Goal: Task Accomplishment & Management: Use online tool/utility

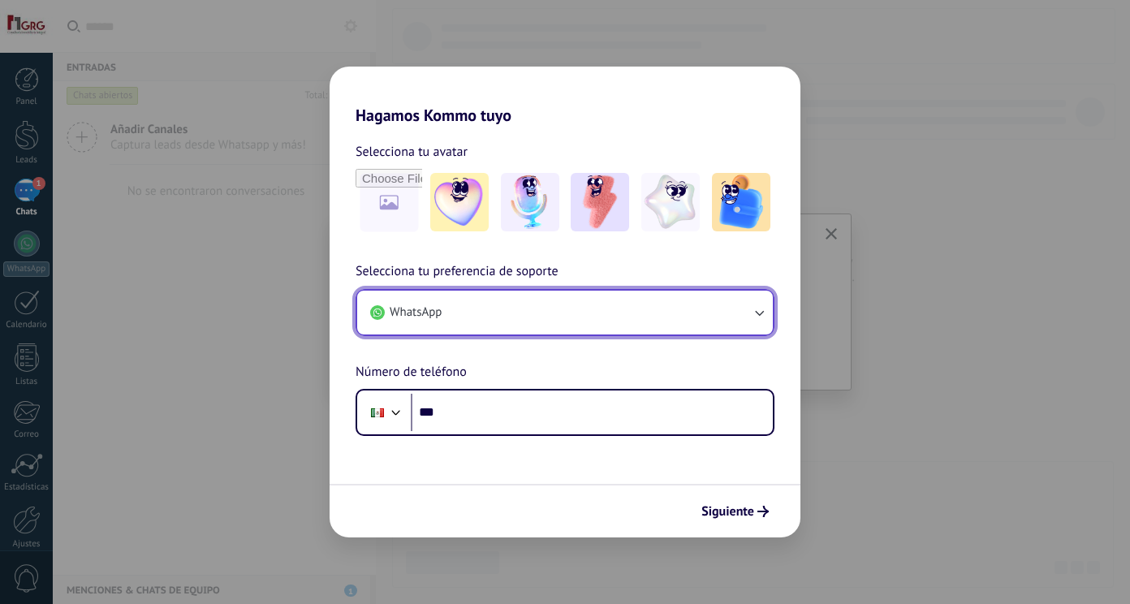
click at [540, 316] on button "WhatsApp" at bounding box center [564, 313] width 415 height 44
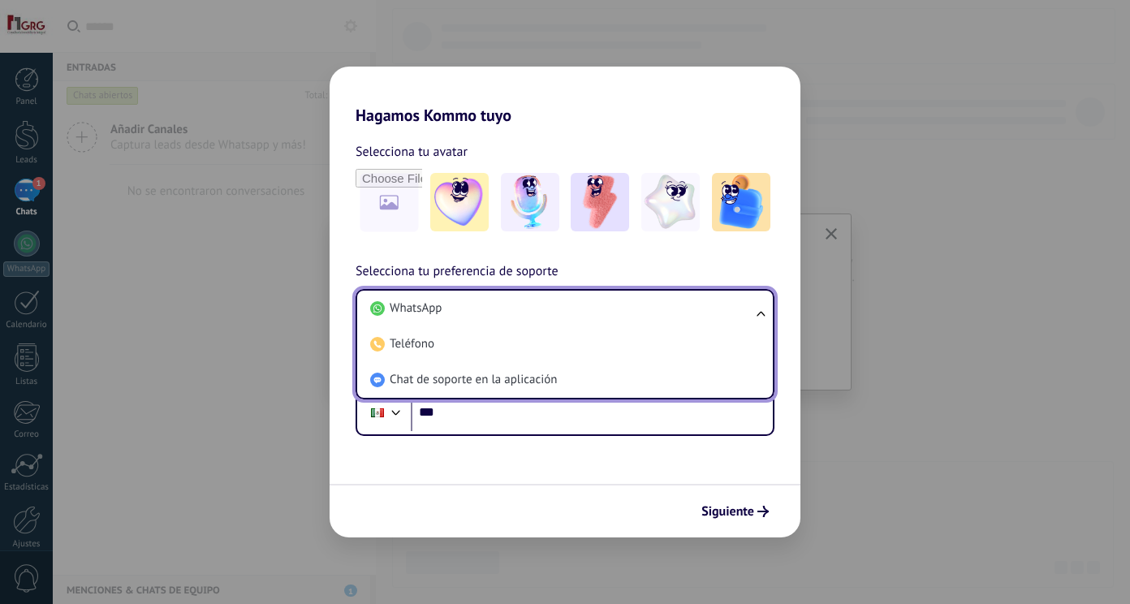
click at [540, 316] on li "WhatsApp" at bounding box center [562, 309] width 396 height 36
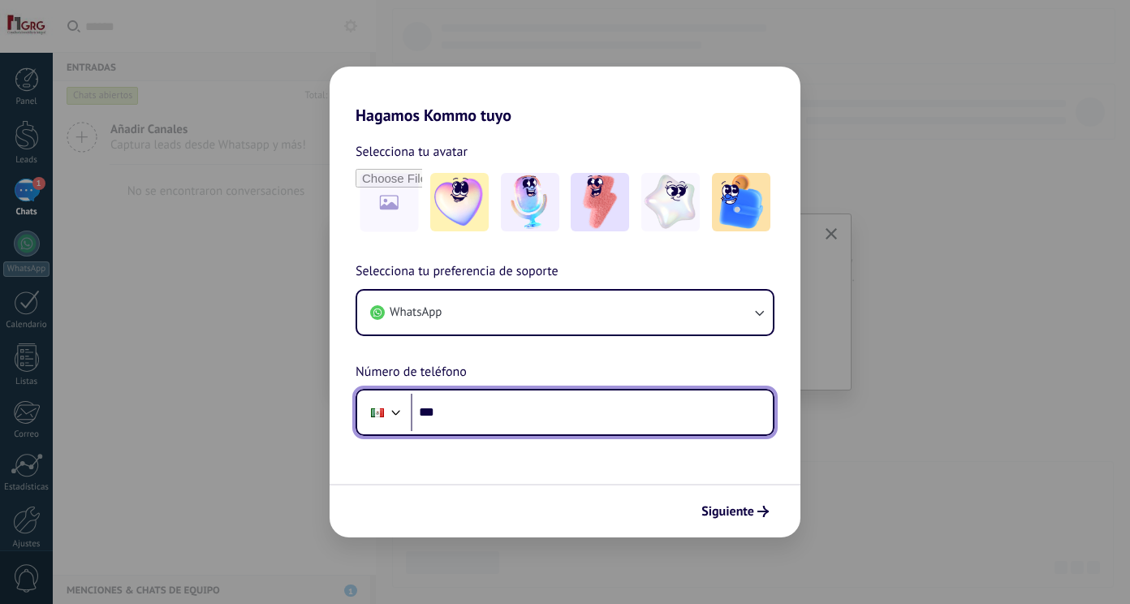
click at [521, 415] on input "***" at bounding box center [592, 412] width 362 height 37
type input "**********"
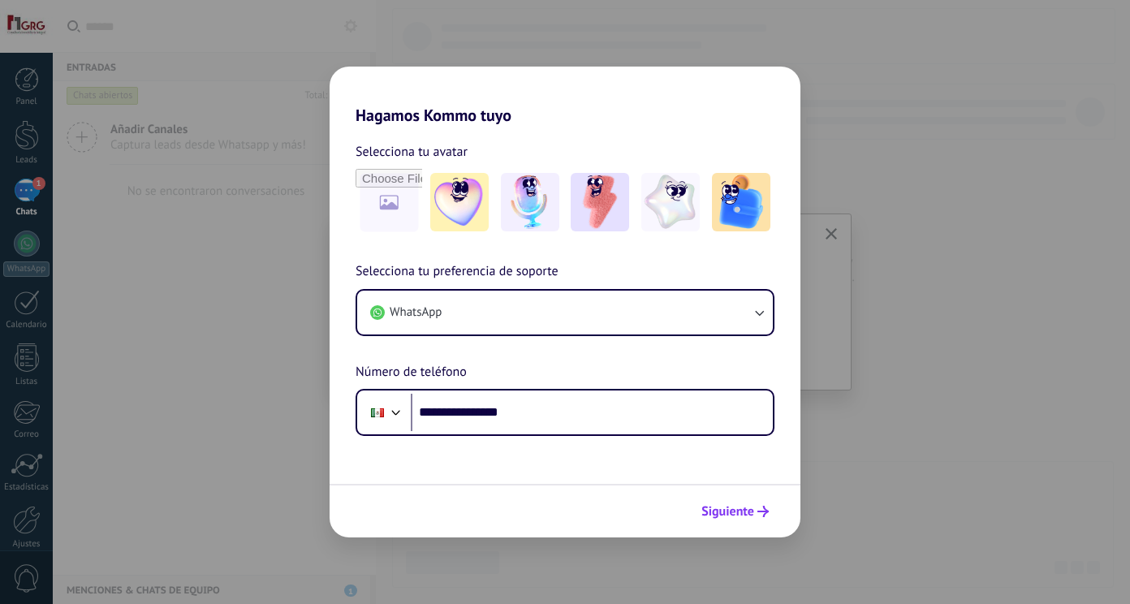
click at [723, 512] on span "Siguiente" at bounding box center [727, 511] width 53 height 11
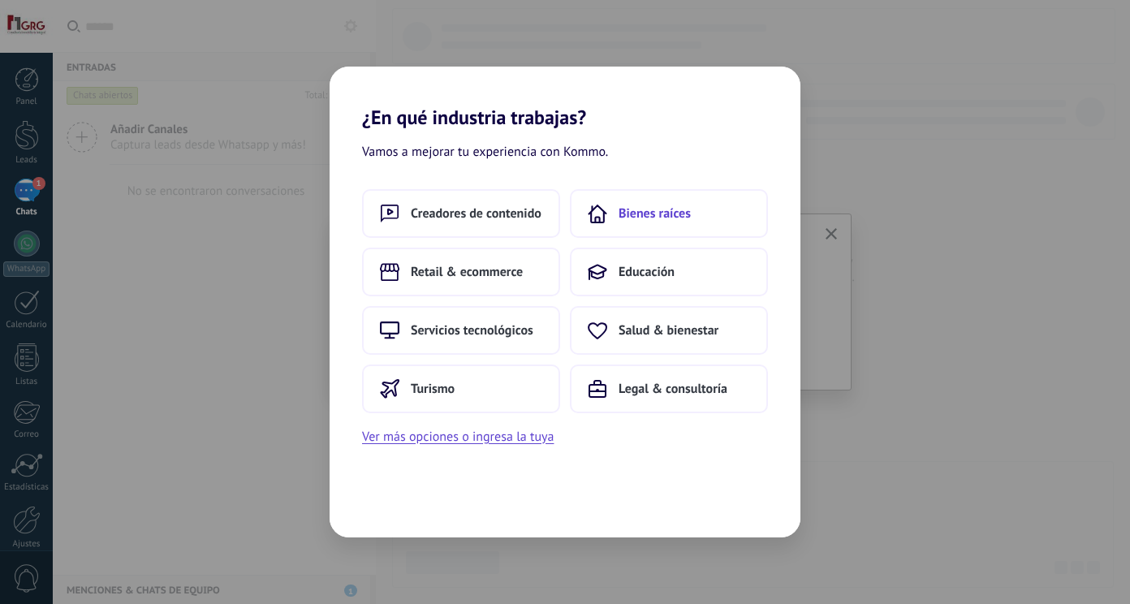
click at [656, 213] on span "Bienes raíces" at bounding box center [654, 213] width 72 height 16
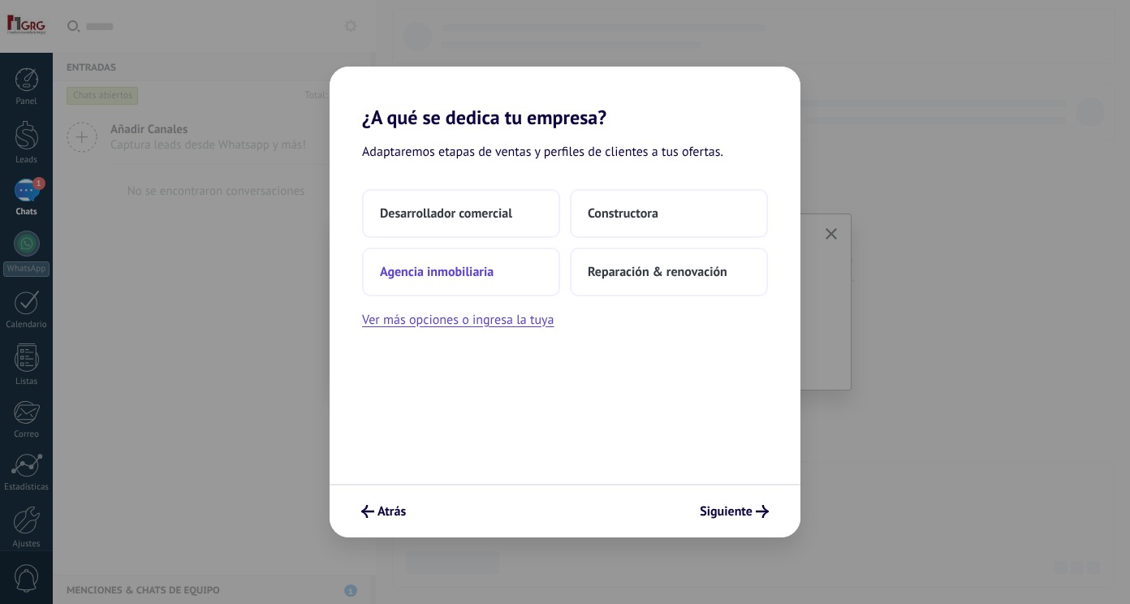
click at [474, 277] on span "Agencia inmobiliaria" at bounding box center [437, 272] width 114 height 16
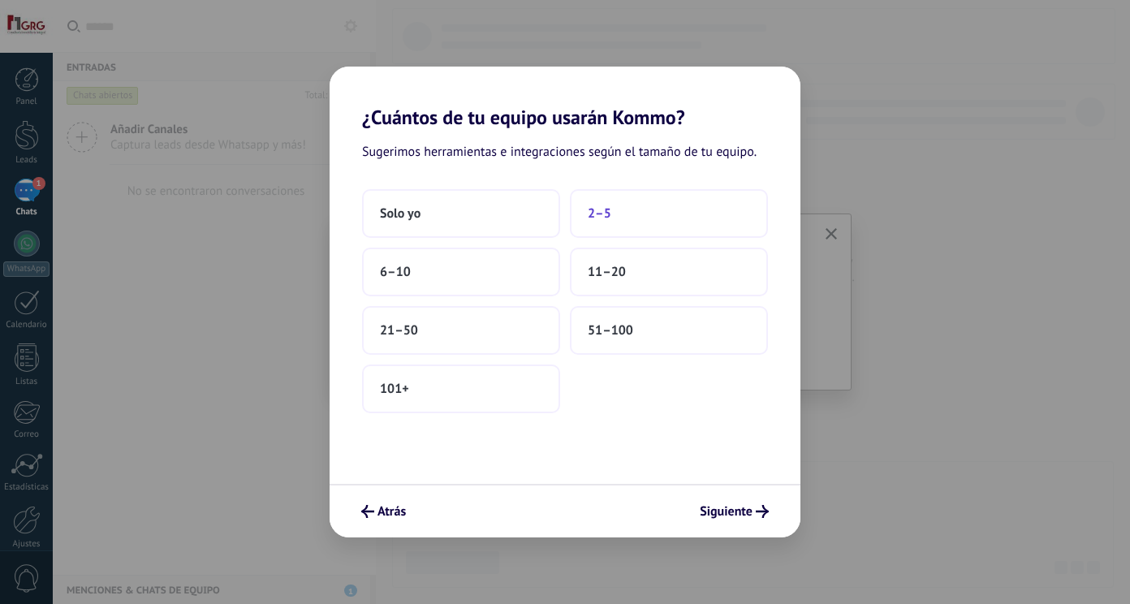
click at [591, 213] on span "2–5" at bounding box center [600, 213] width 24 height 16
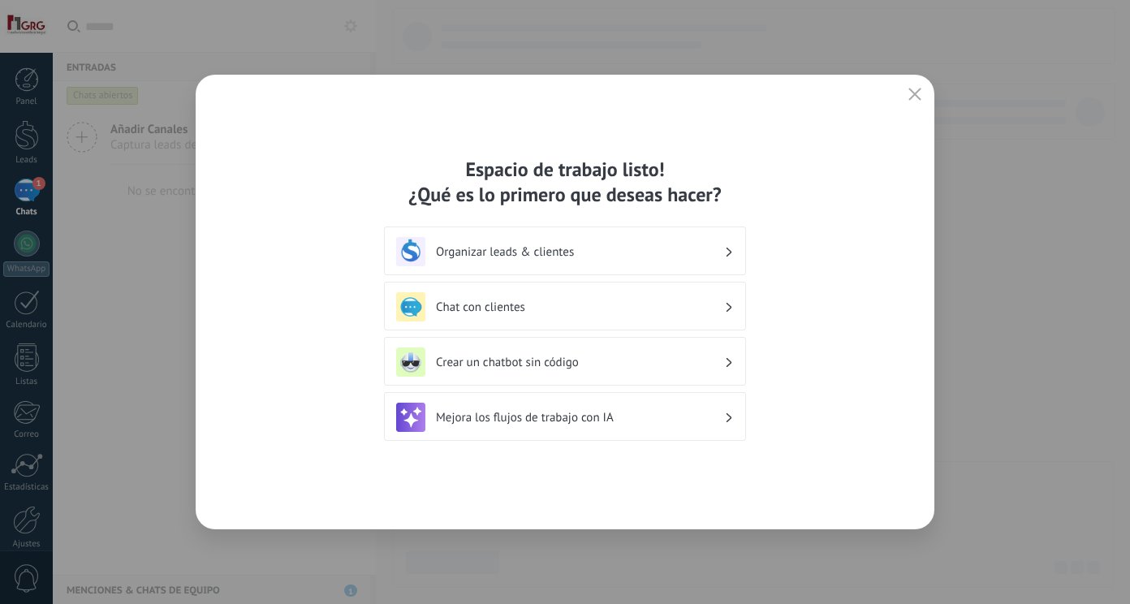
click at [725, 259] on div "Organizar leads & clientes" at bounding box center [565, 251] width 338 height 29
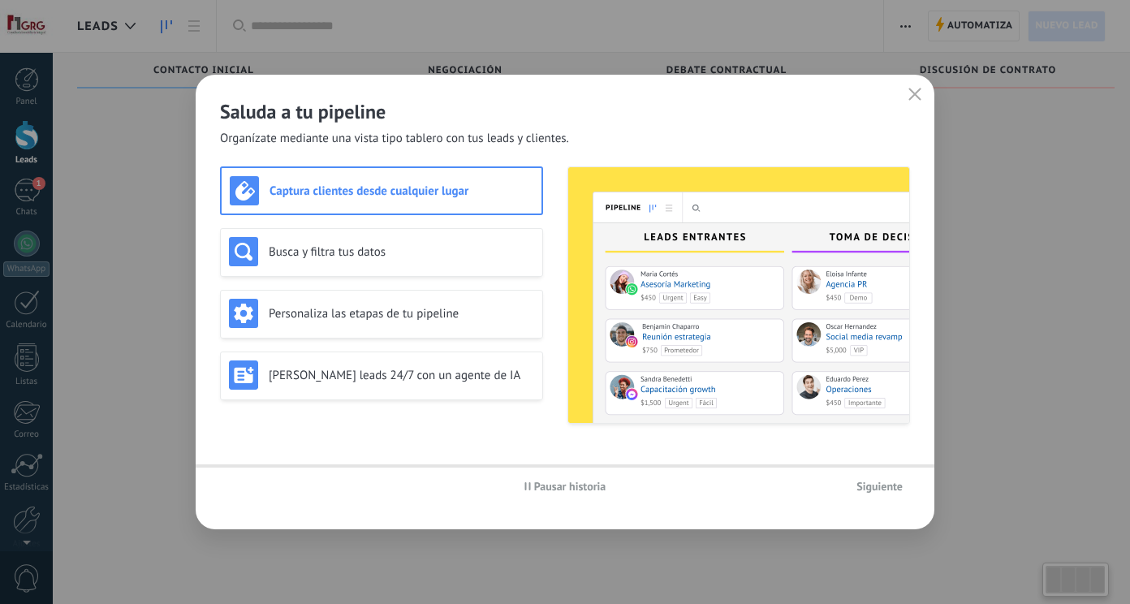
click at [732, 254] on img at bounding box center [738, 295] width 341 height 256
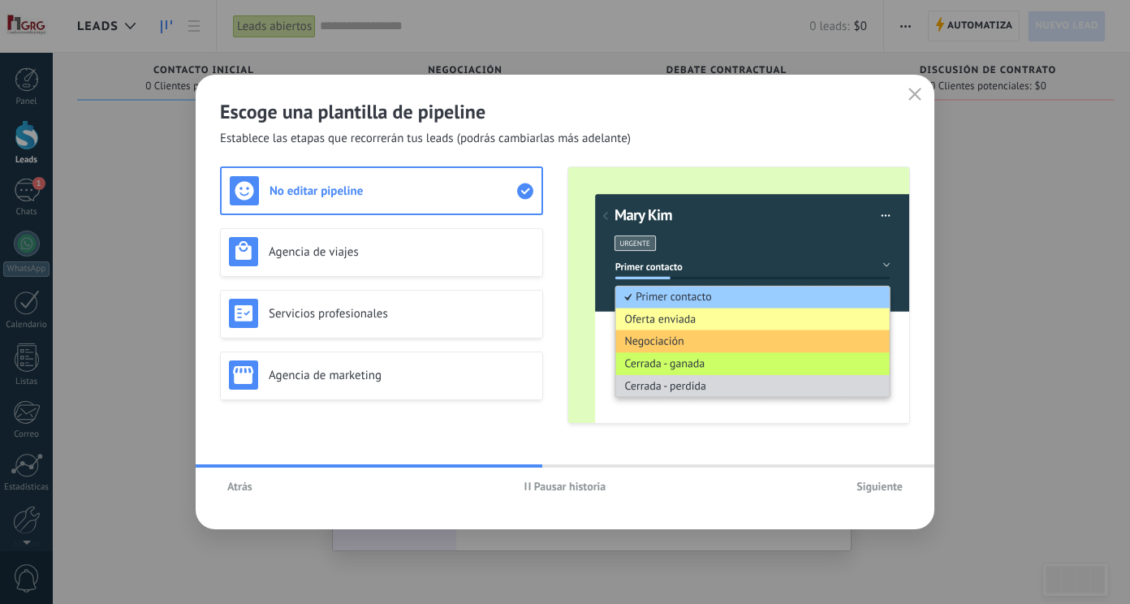
click at [246, 487] on span "Atrás" at bounding box center [239, 485] width 25 height 11
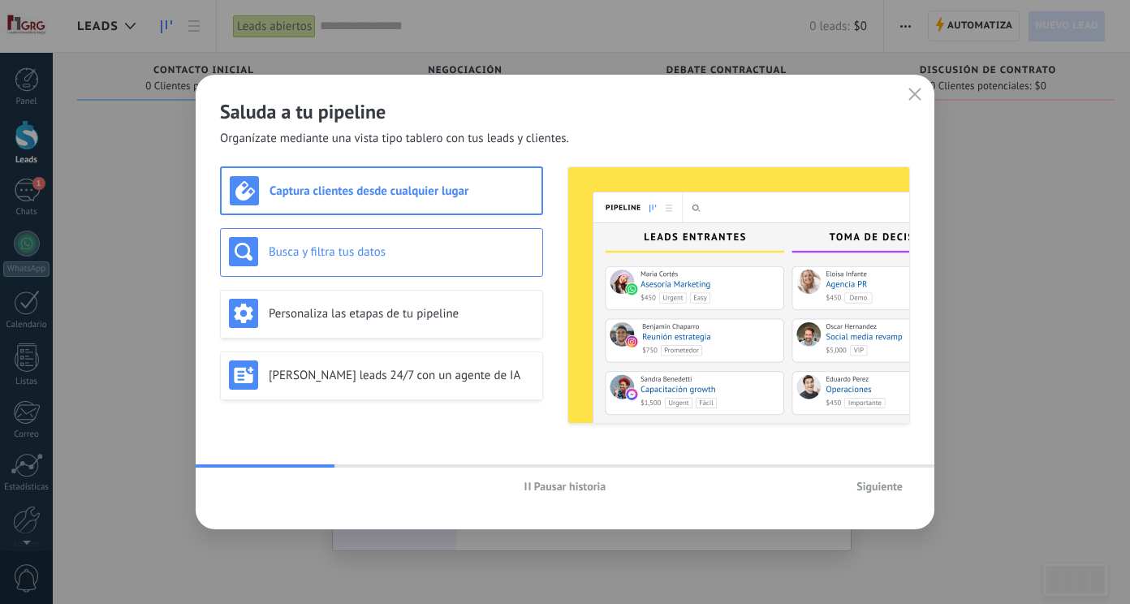
click at [366, 251] on h3 "Busca y filtra tus datos" at bounding box center [401, 251] width 265 height 15
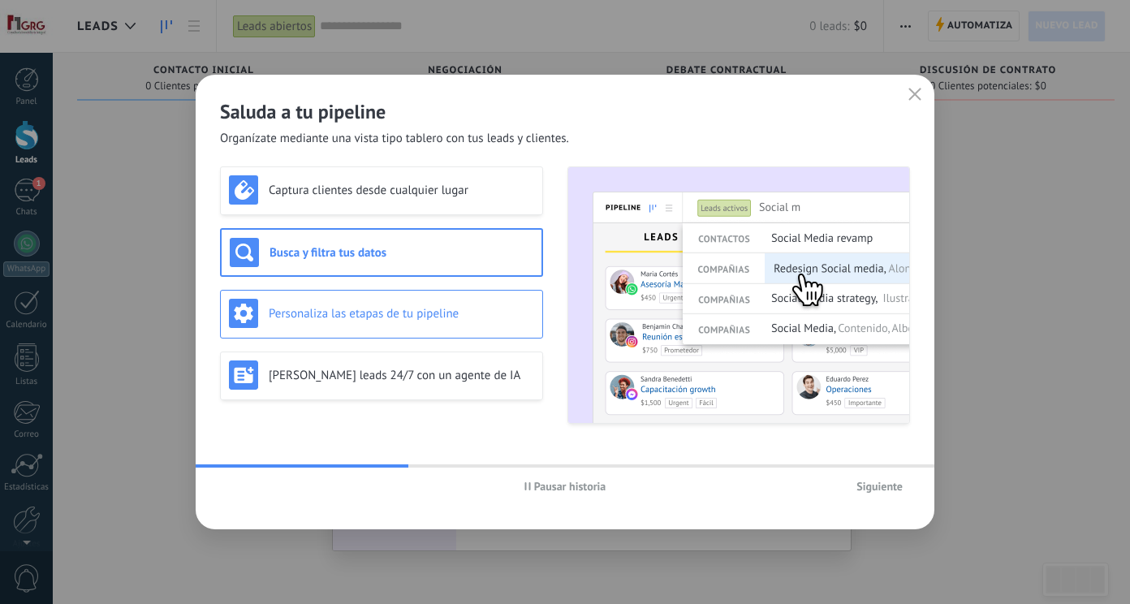
click at [378, 310] on h3 "Personaliza las etapas de tu pipeline" at bounding box center [401, 313] width 265 height 15
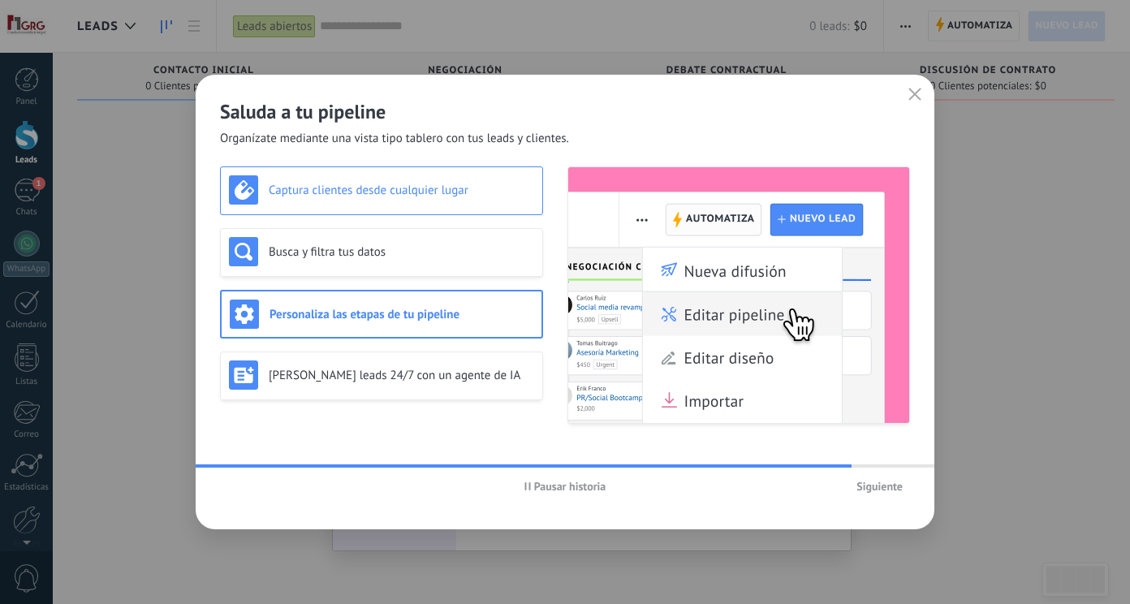
click at [437, 202] on div "Captura clientes desde cualquier lugar" at bounding box center [381, 189] width 305 height 29
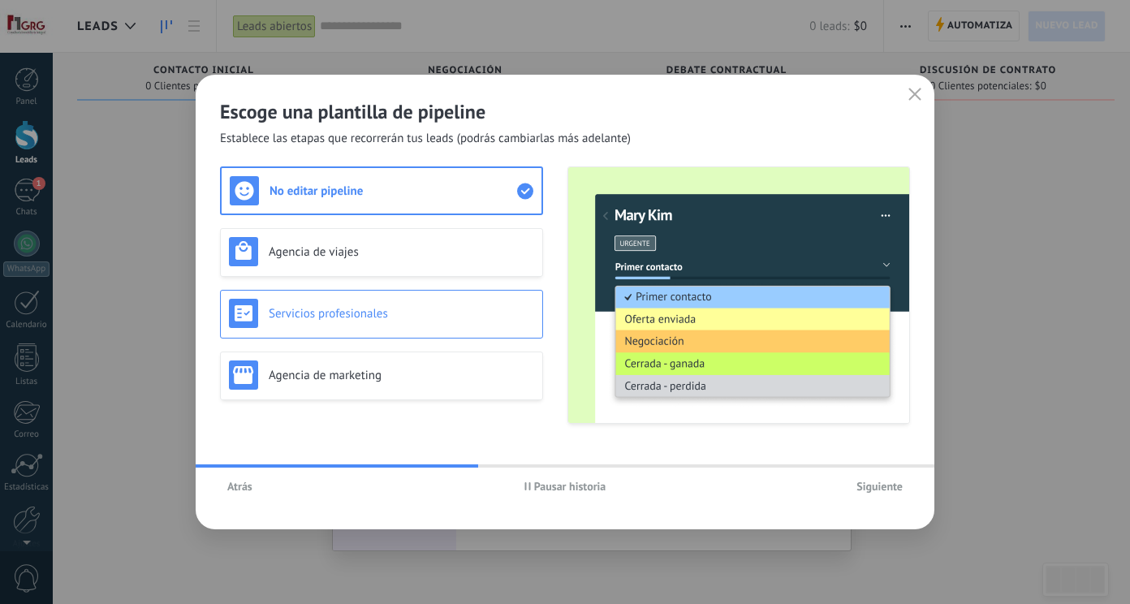
click at [403, 325] on div "Servicios profesionales" at bounding box center [381, 313] width 305 height 29
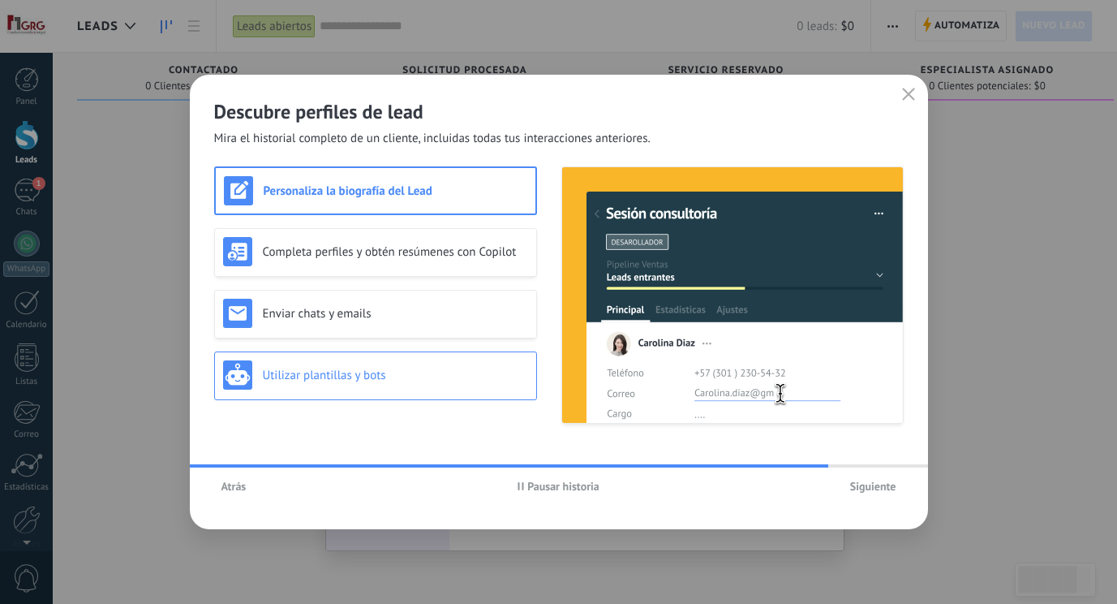
click at [381, 379] on h3 "Utilizar plantillas y bots" at bounding box center [395, 375] width 265 height 15
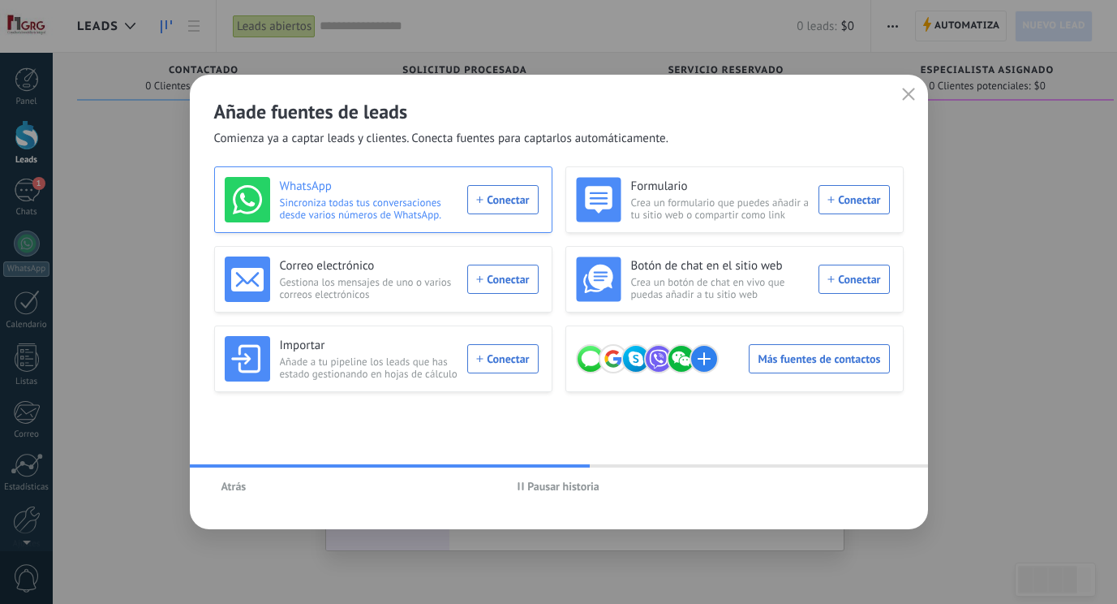
click at [489, 200] on div "WhatsApp Sincroniza todas tus conversaciones desde varios números de WhatsApp. …" at bounding box center [382, 199] width 314 height 45
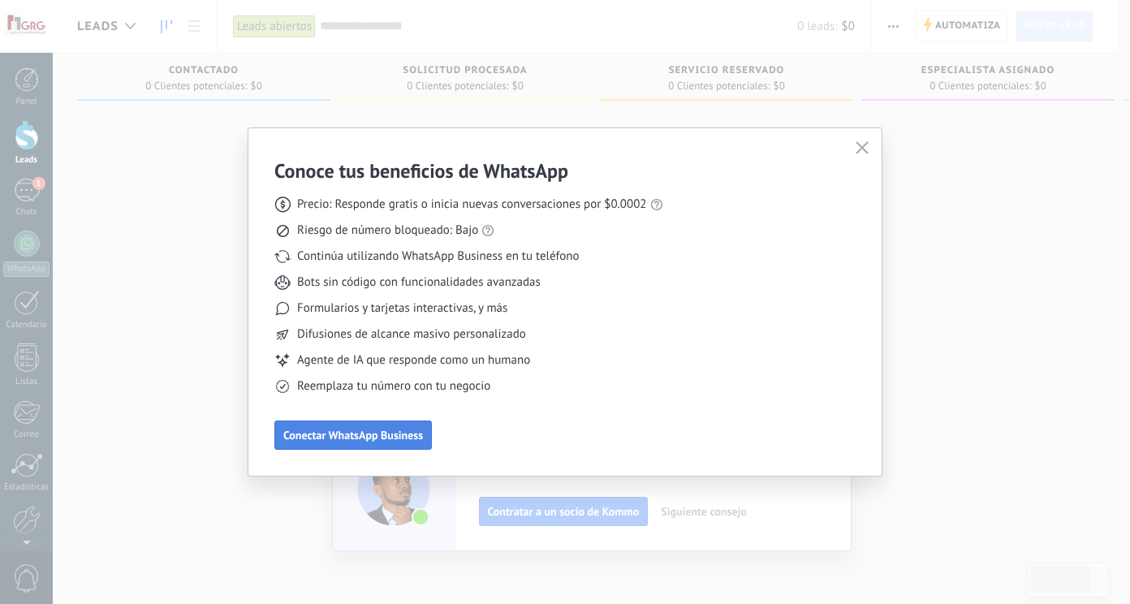
click at [392, 433] on span "Conectar WhatsApp Business" at bounding box center [353, 434] width 140 height 11
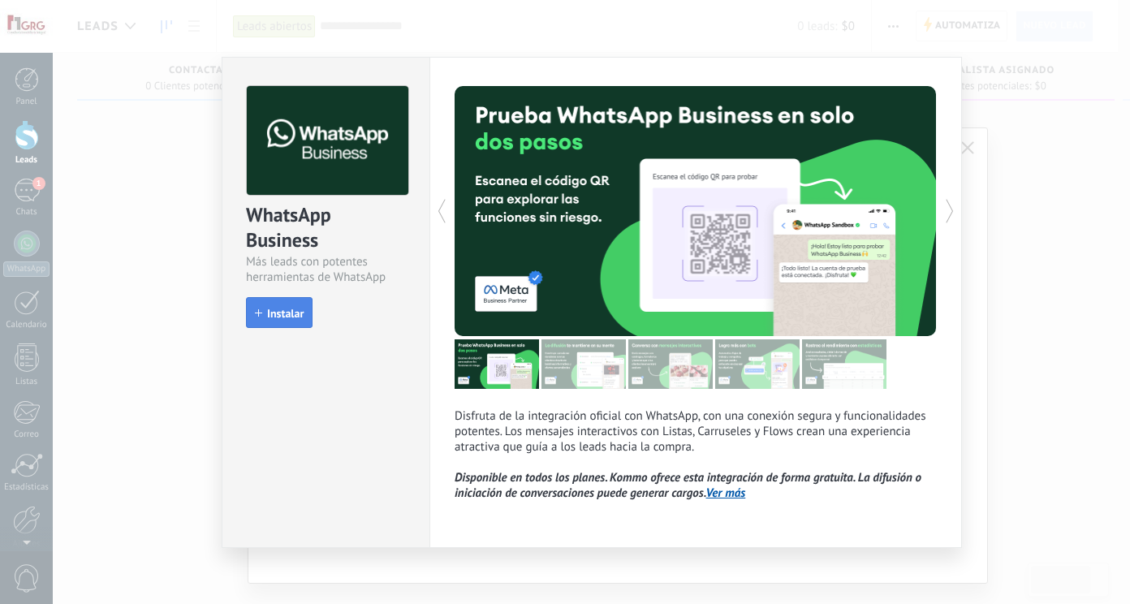
click at [305, 316] on button "Instalar" at bounding box center [279, 312] width 67 height 31
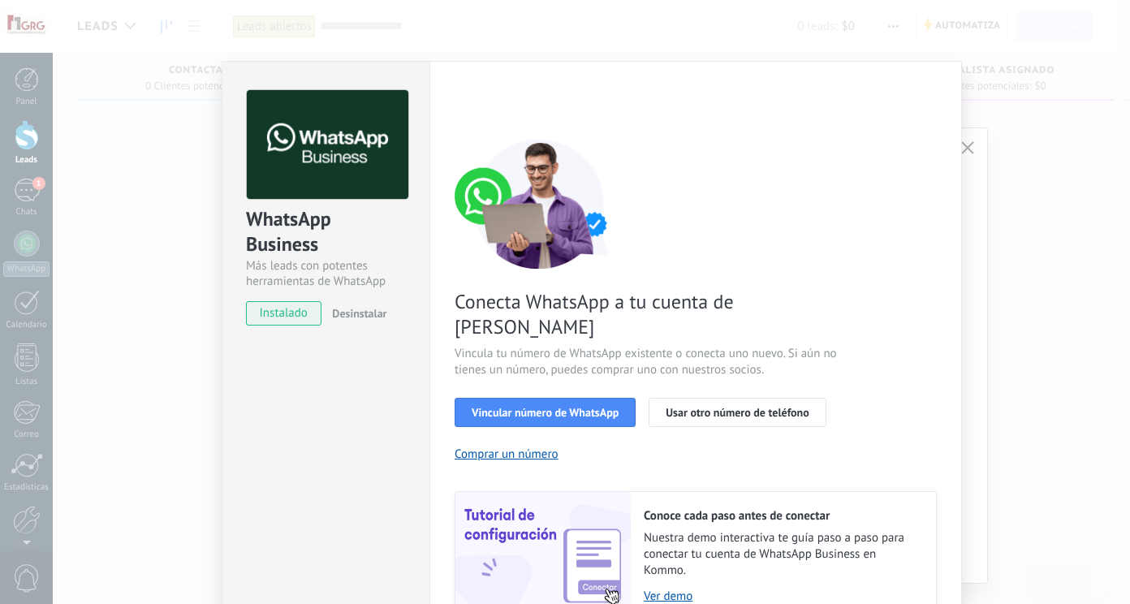
click at [34, 28] on div "Conoce tus beneficios de WhatsApp Precio: Responde gratis o inicia nuevas conve…" at bounding box center [565, 302] width 1130 height 604
click at [966, 146] on div "WhatsApp Business Más leads con potentes herramientas de WhatsApp instalado Des…" at bounding box center [591, 302] width 1077 height 604
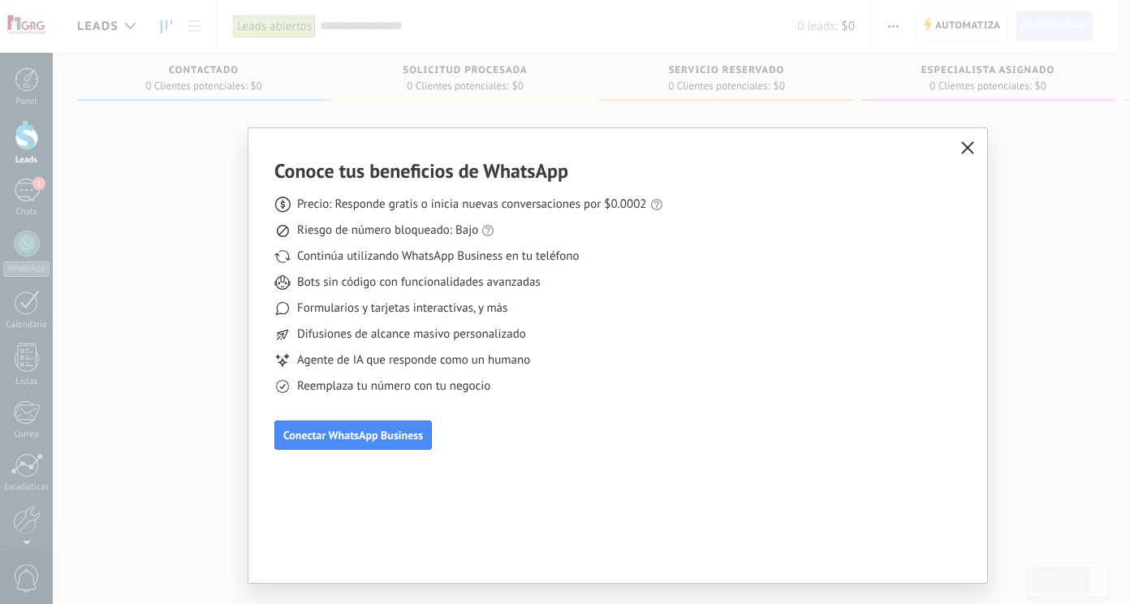
click at [975, 144] on button "button" at bounding box center [967, 148] width 21 height 23
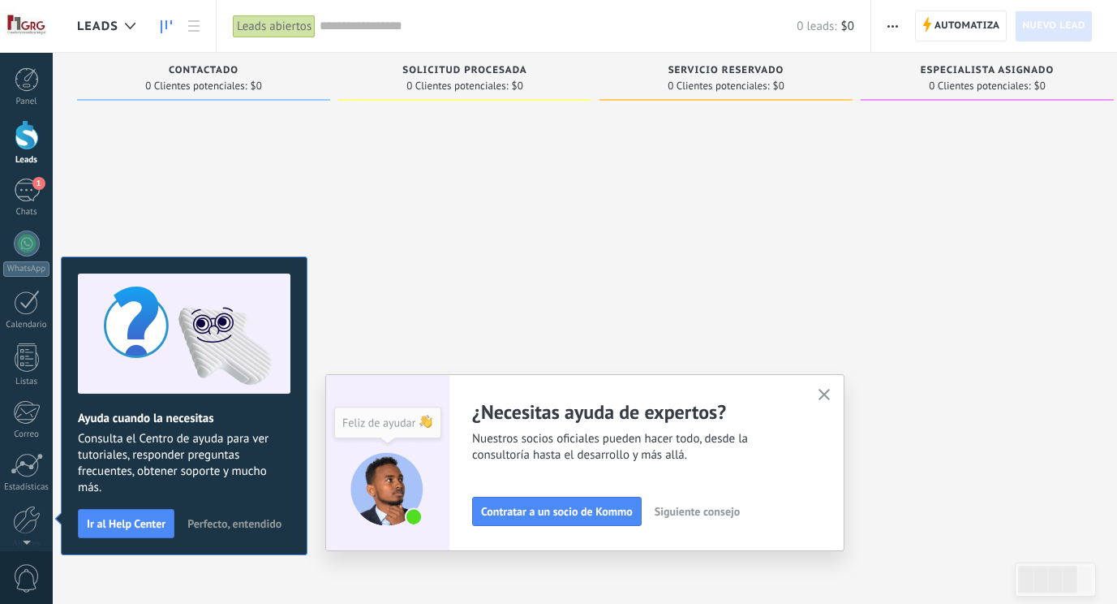
click at [255, 520] on span "Perfecto, entendido" at bounding box center [234, 523] width 94 height 11
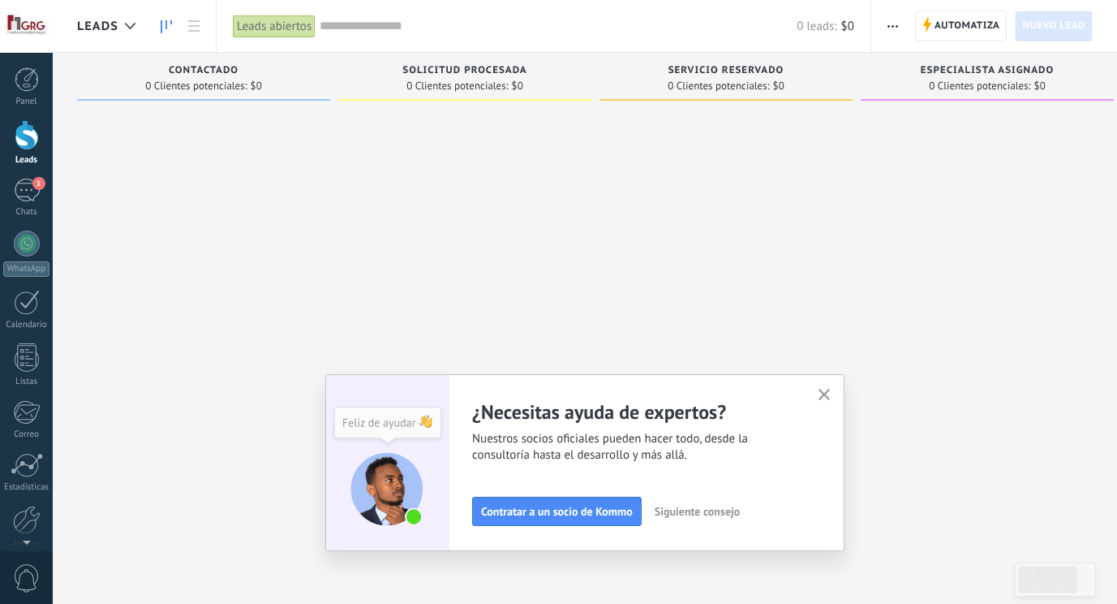
click at [822, 397] on button "button" at bounding box center [825, 396] width 20 height 22
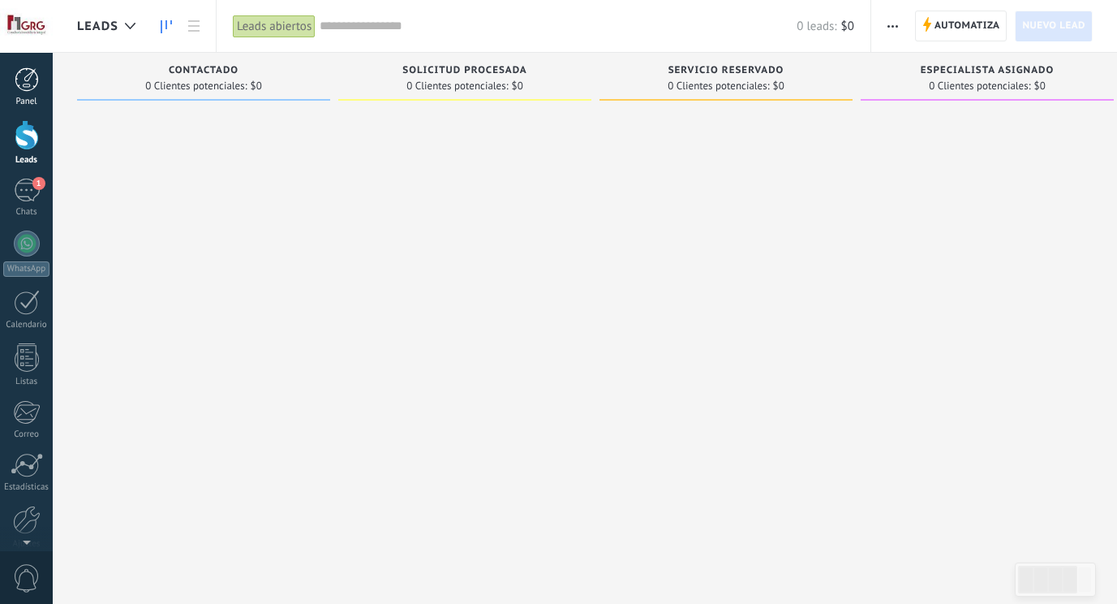
click at [32, 85] on div at bounding box center [27, 79] width 24 height 24
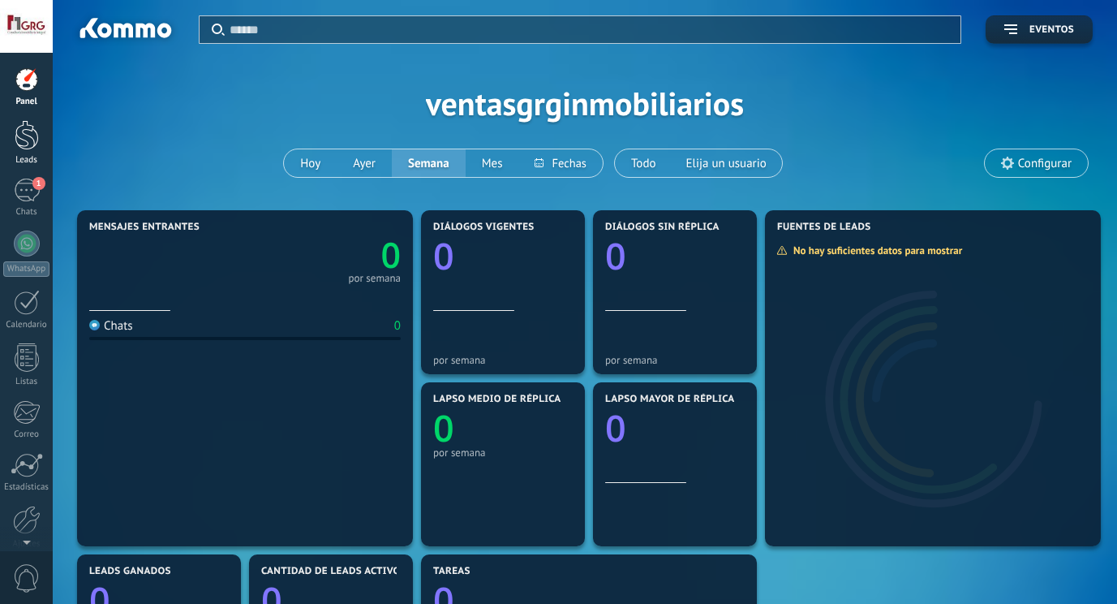
click at [35, 141] on div at bounding box center [27, 135] width 24 height 30
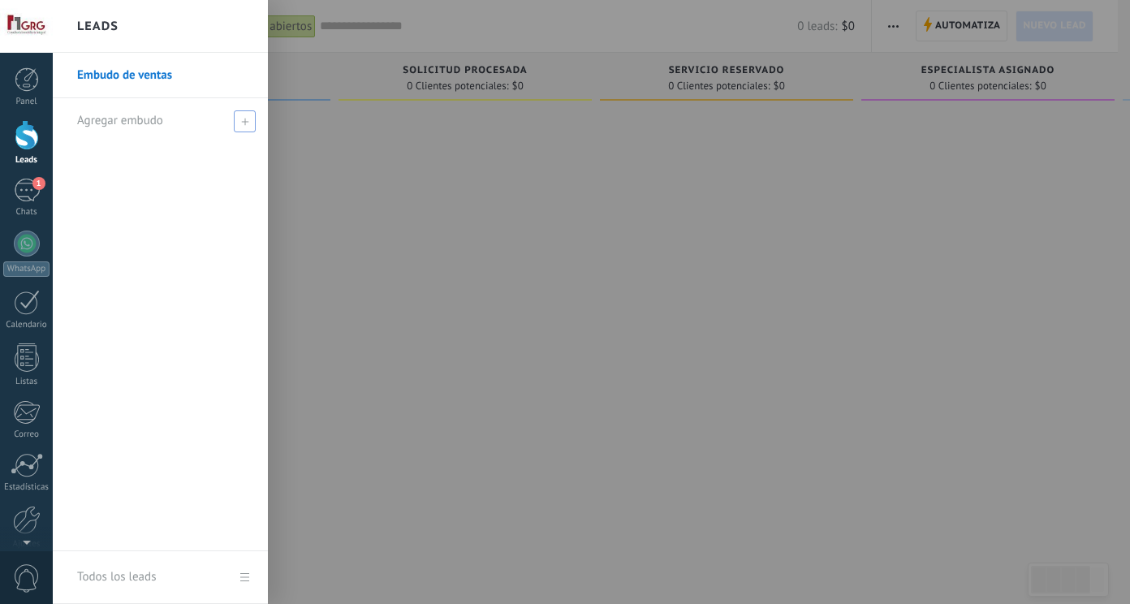
click at [237, 119] on span at bounding box center [245, 121] width 22 height 22
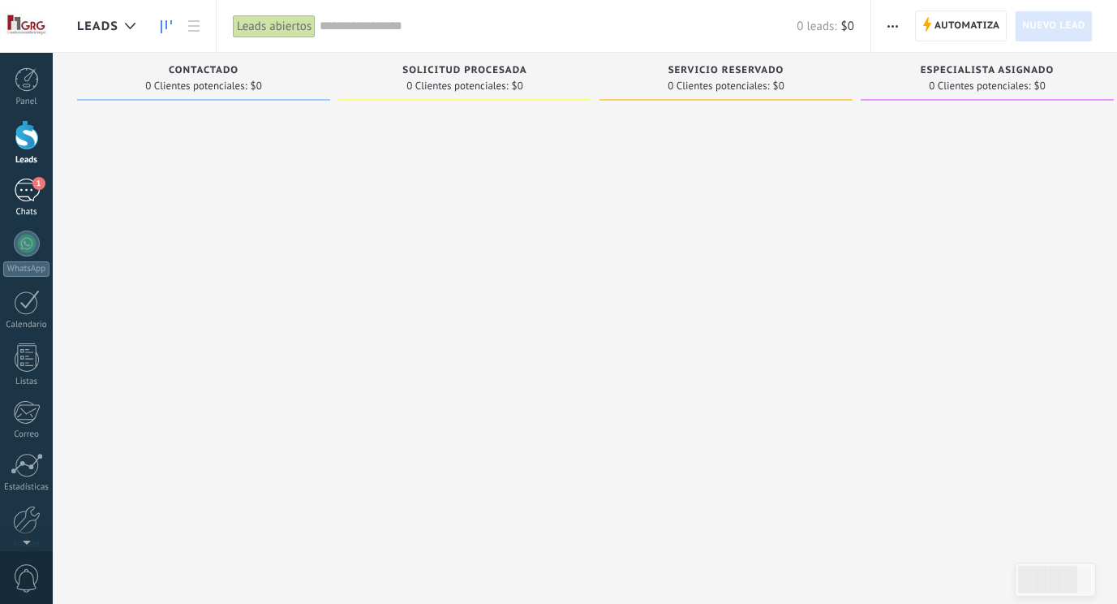
click at [38, 184] on span "1" at bounding box center [38, 183] width 13 height 13
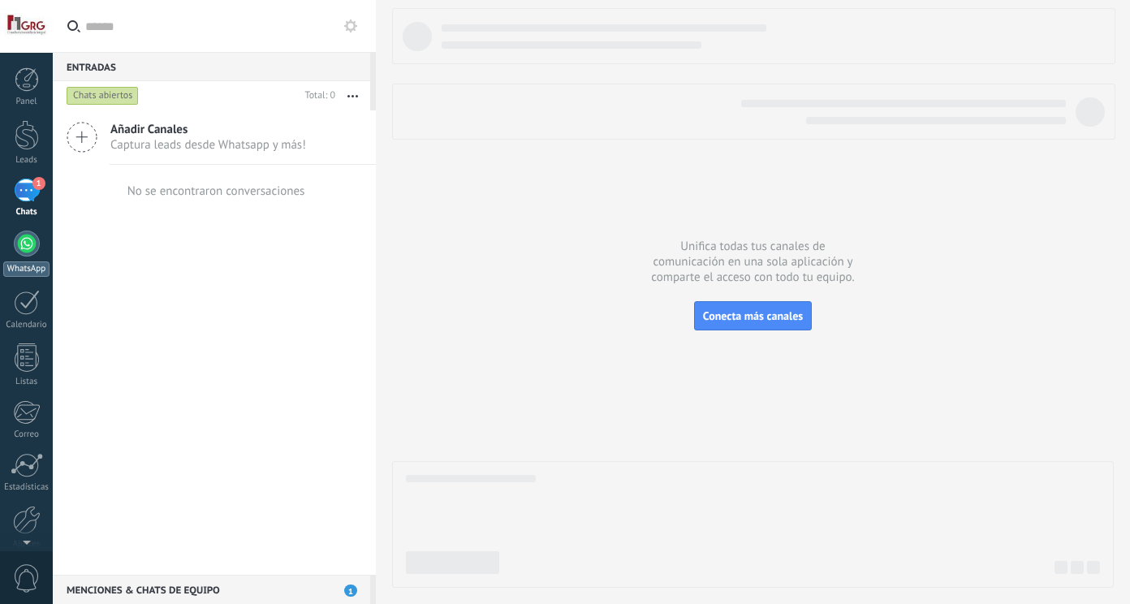
click at [29, 243] on div at bounding box center [27, 243] width 26 height 26
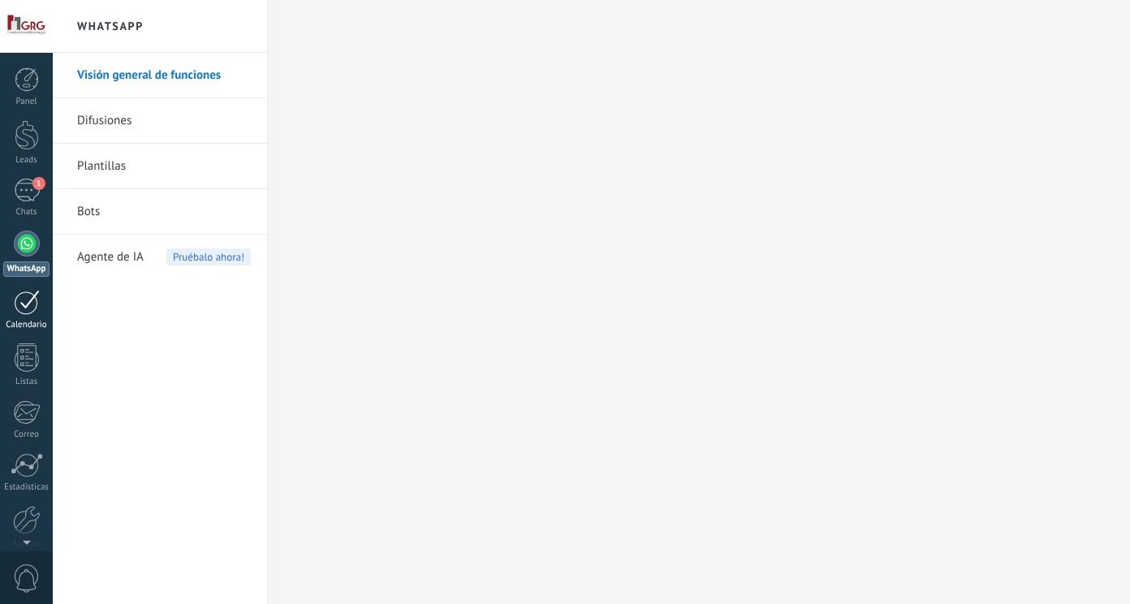
click at [26, 299] on div at bounding box center [27, 302] width 26 height 25
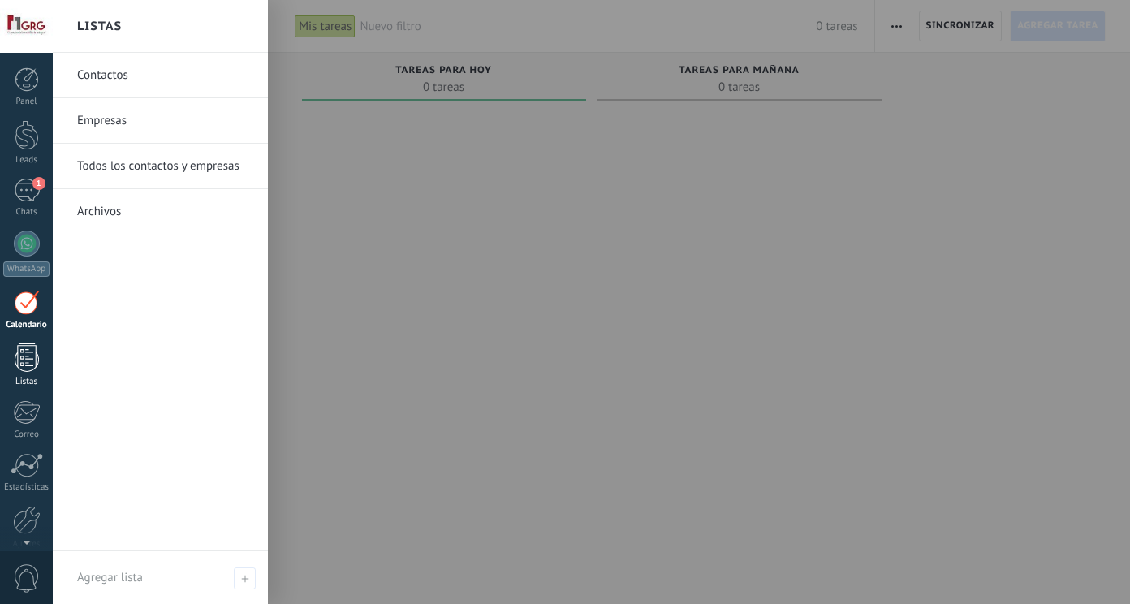
click at [33, 351] on div at bounding box center [27, 357] width 24 height 28
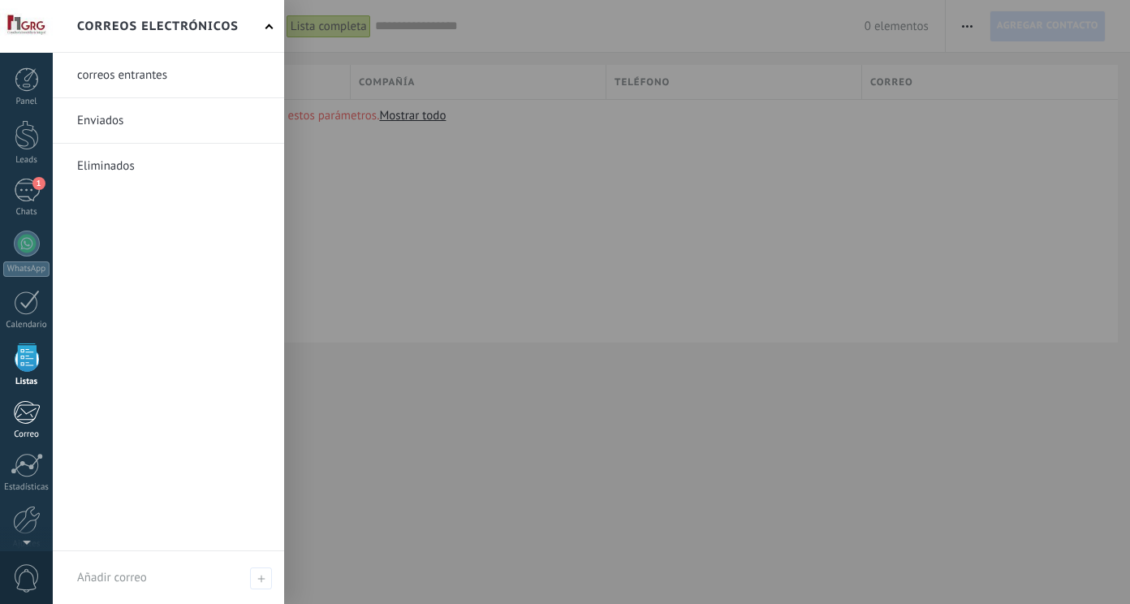
click at [27, 413] on div at bounding box center [26, 412] width 27 height 24
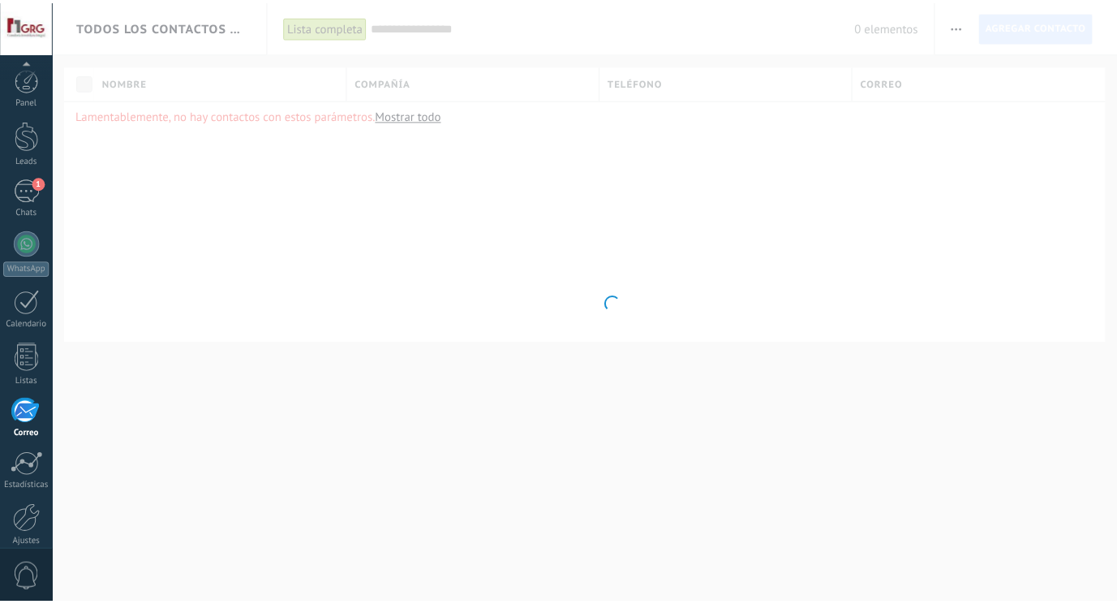
scroll to position [71, 0]
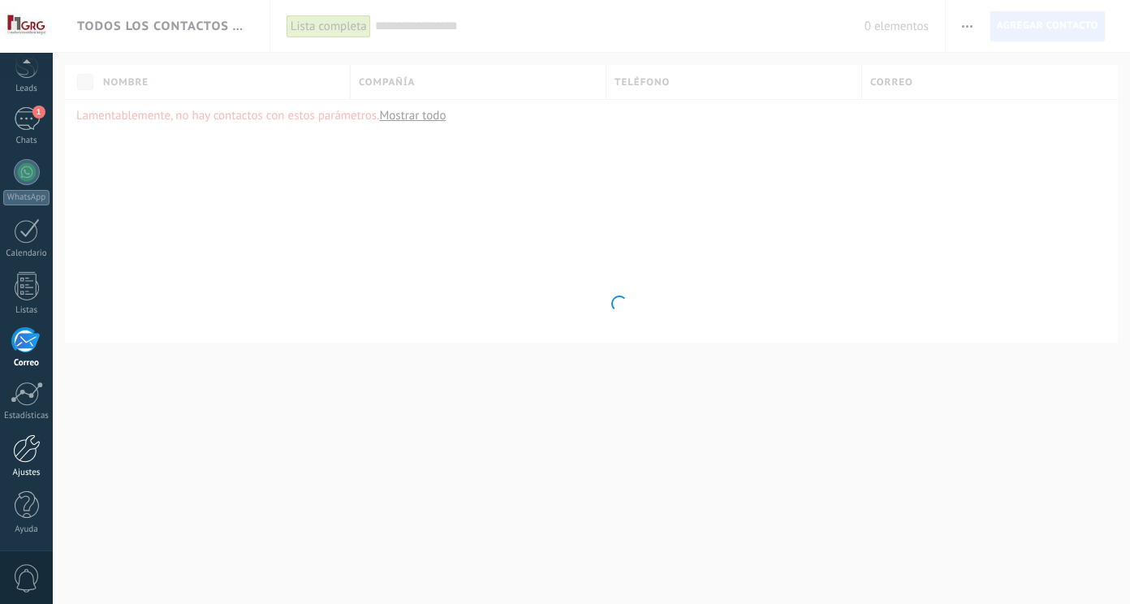
click at [32, 457] on div at bounding box center [27, 448] width 28 height 28
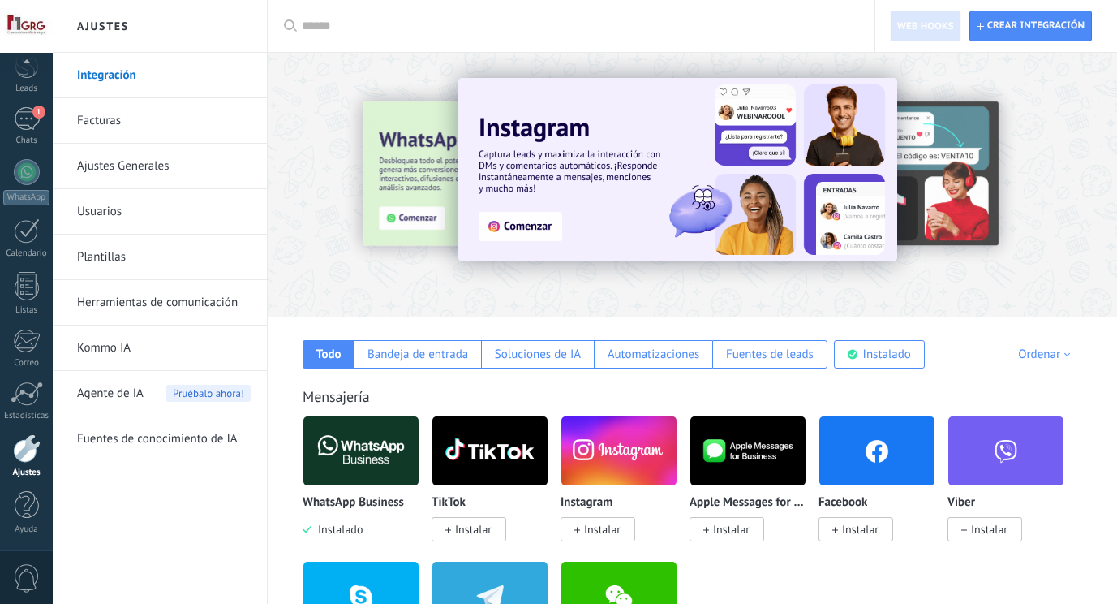
click at [140, 173] on link "Ajustes Generales" at bounding box center [164, 166] width 174 height 45
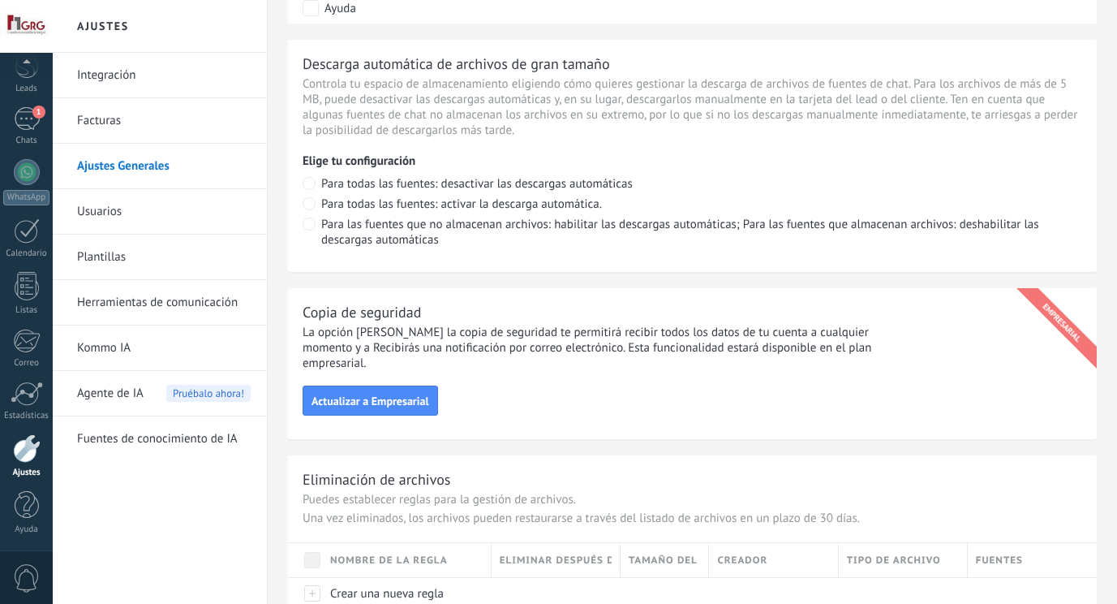
scroll to position [1216, 0]
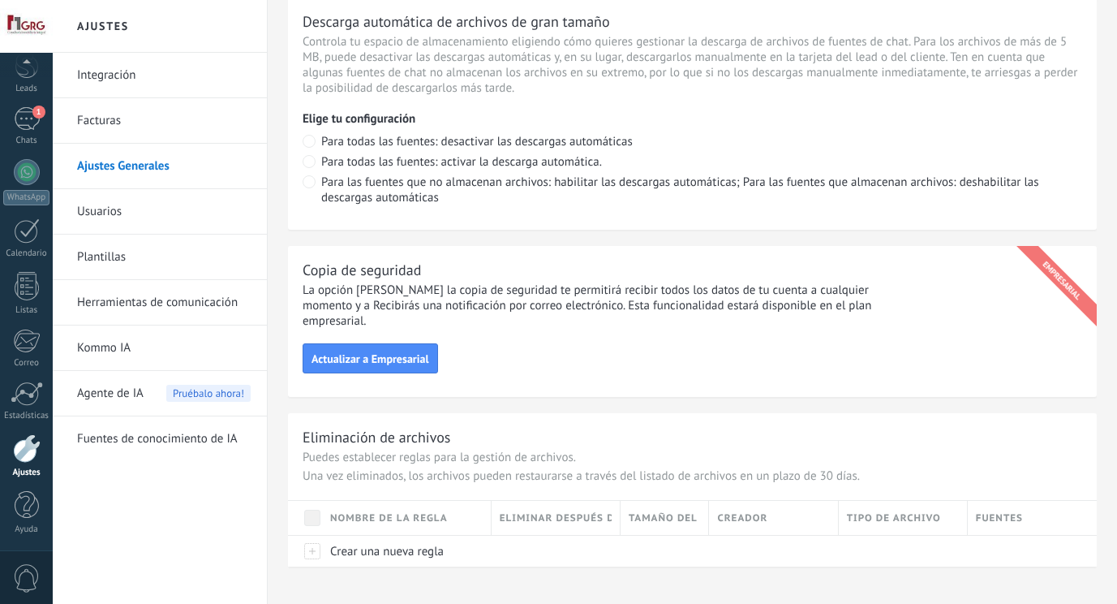
click at [109, 265] on link "Plantillas" at bounding box center [164, 257] width 174 height 45
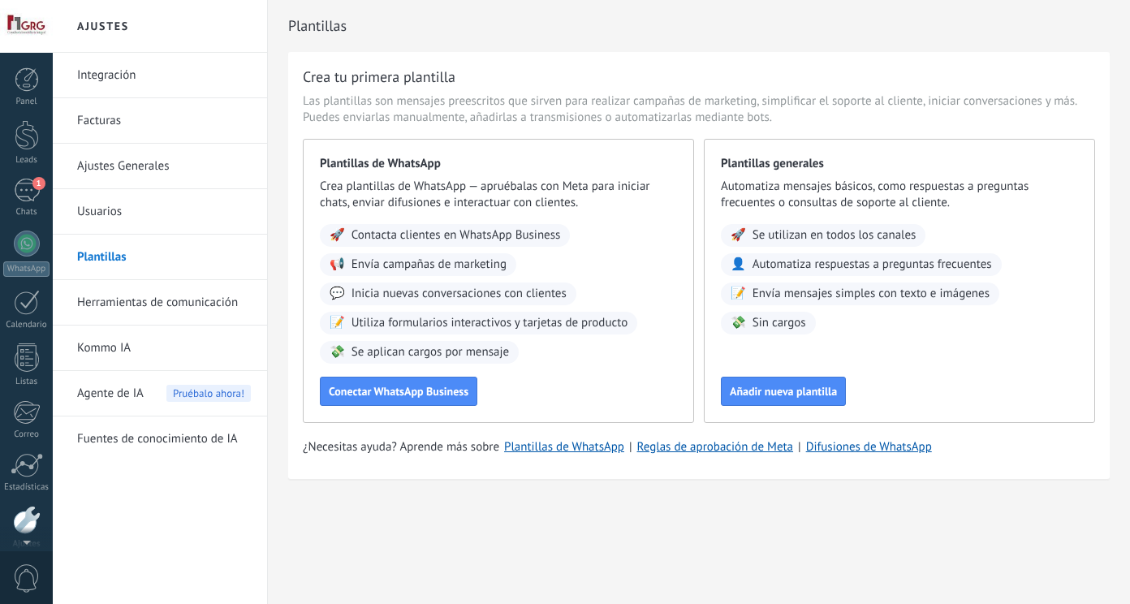
click at [28, 27] on div at bounding box center [26, 26] width 53 height 53
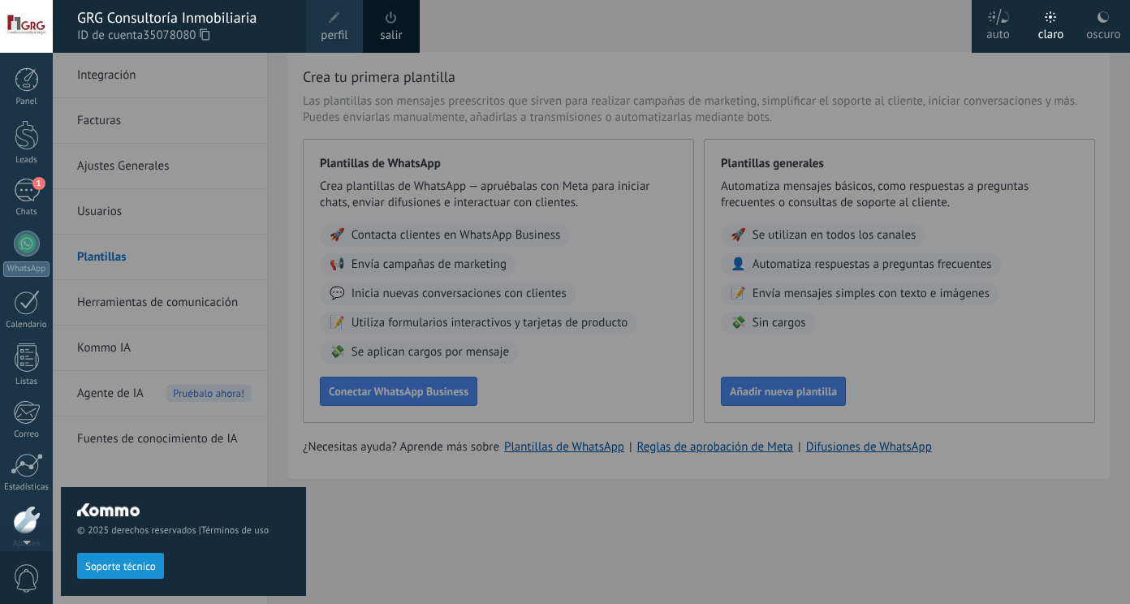
click at [919, 19] on div at bounding box center [618, 302] width 1130 height 604
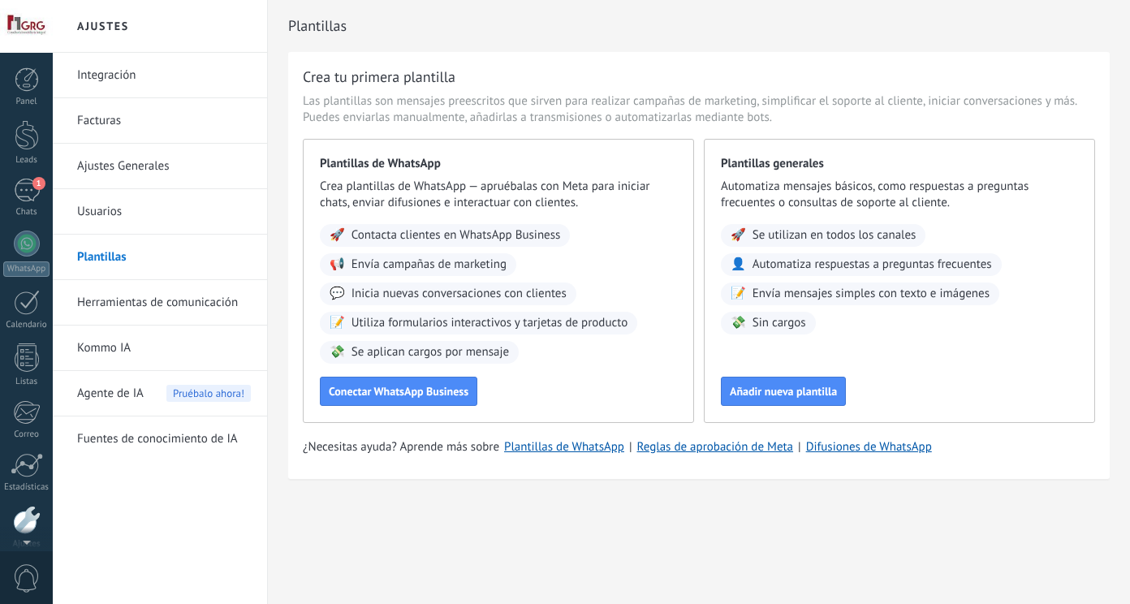
scroll to position [71, 0]
click at [35, 26] on div at bounding box center [26, 26] width 53 height 53
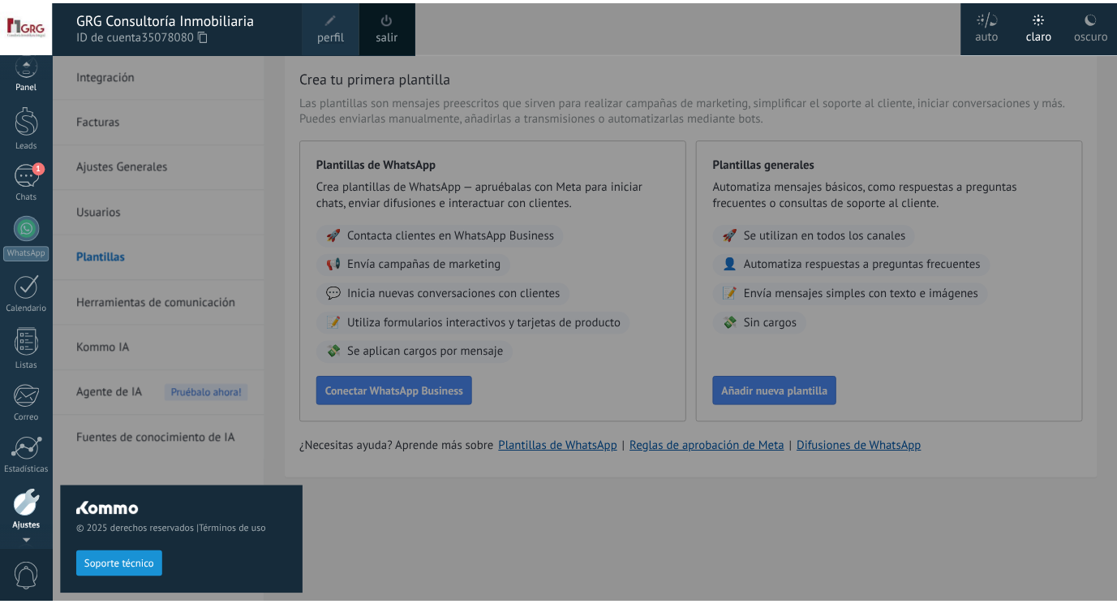
scroll to position [0, 0]
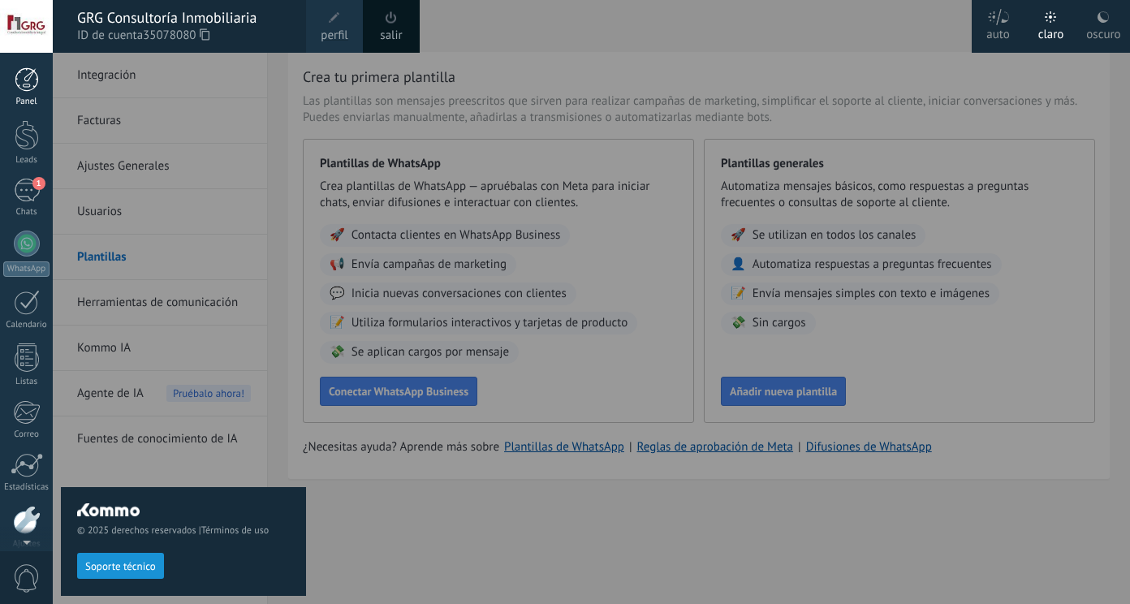
click at [36, 86] on div at bounding box center [27, 79] width 24 height 24
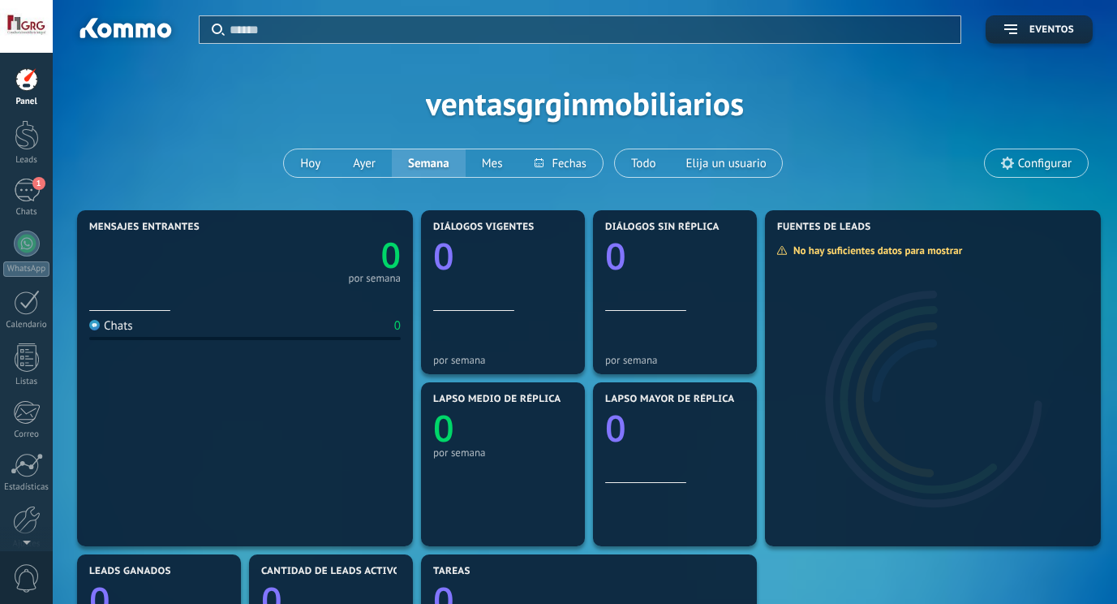
click at [325, 102] on div "Aplicar Eventos ventasgrginmobiliarios [PERSON_NAME] Semana Mes Todo Elija un u…" at bounding box center [585, 103] width 1016 height 206
click at [232, 567] on span at bounding box center [225, 570] width 21 height 21
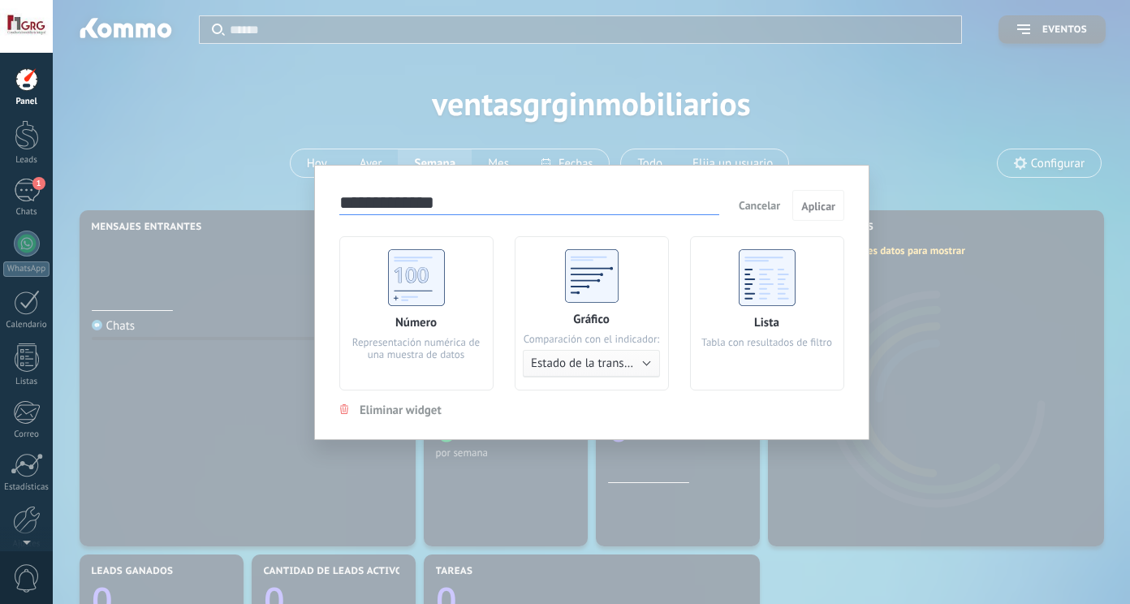
click at [453, 295] on div "Número Representación numérica de una muestra de datos" at bounding box center [416, 313] width 154 height 154
click at [822, 204] on span "Aplicar" at bounding box center [818, 205] width 34 height 11
click at [820, 209] on span "Aplicar" at bounding box center [818, 205] width 34 height 11
click at [760, 204] on span "Cancelar" at bounding box center [758, 205] width 41 height 15
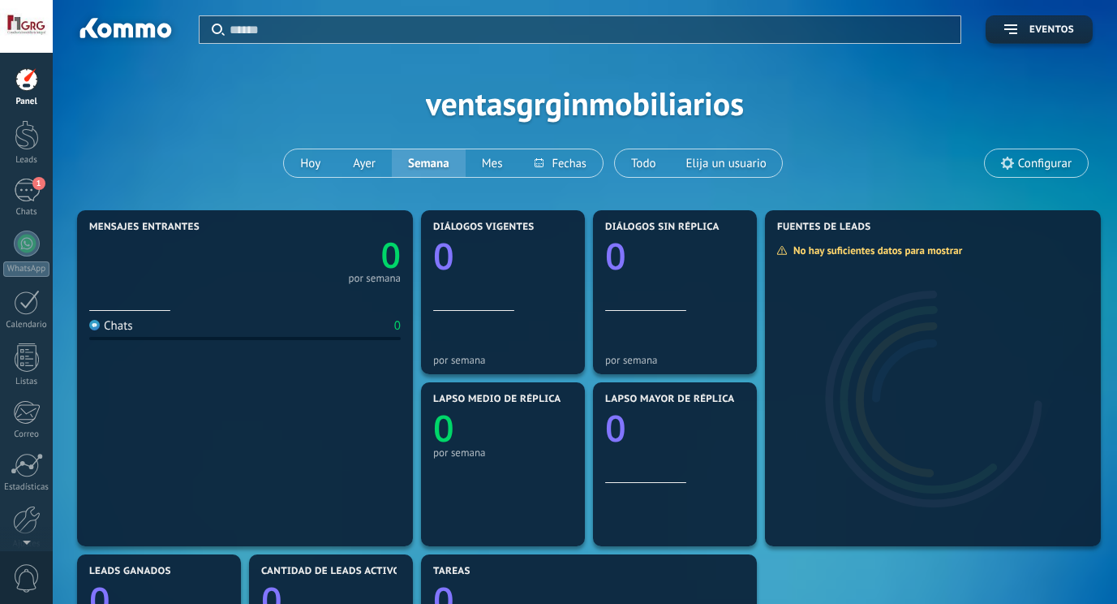
click at [1050, 161] on span "Configurar" at bounding box center [1045, 164] width 54 height 14
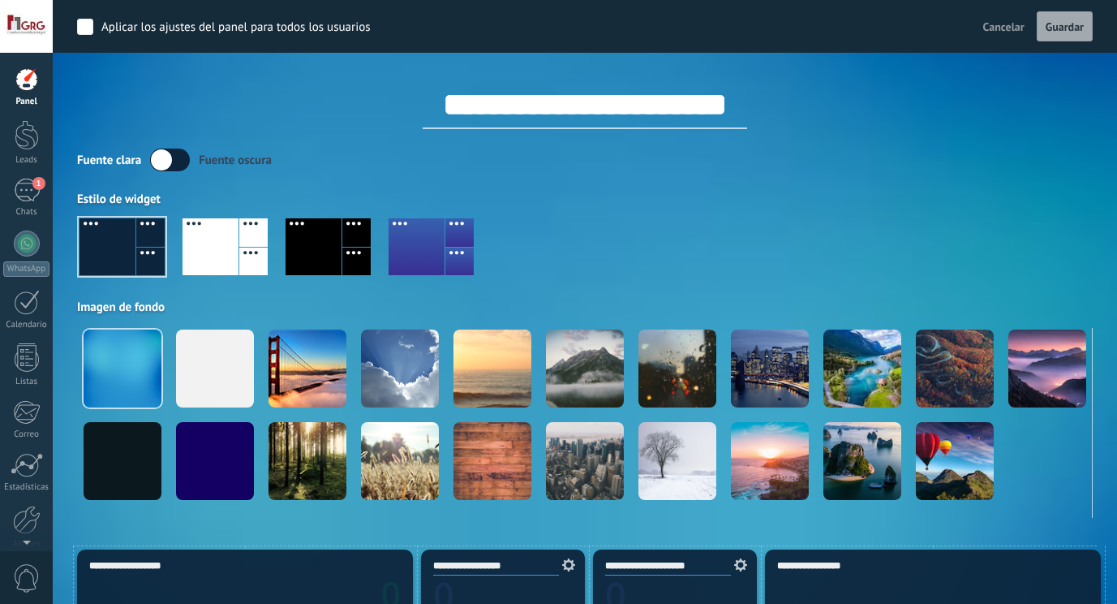
click at [301, 238] on div at bounding box center [314, 246] width 56 height 57
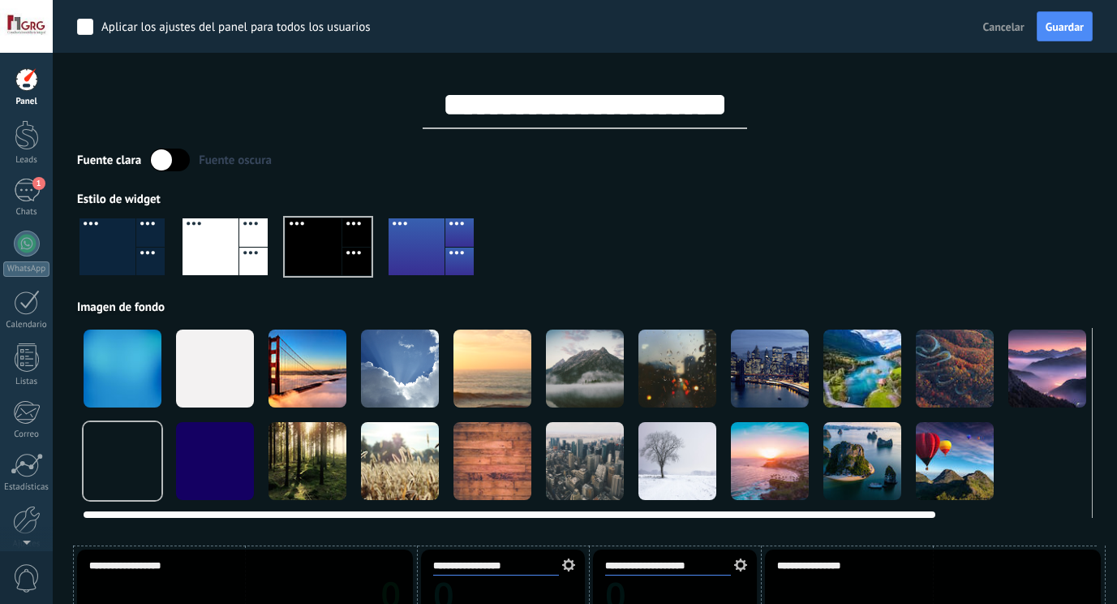
drag, startPoint x: 647, startPoint y: 511, endPoint x: 457, endPoint y: 521, distance: 190.1
click at [154, 458] on div at bounding box center [123, 461] width 78 height 78
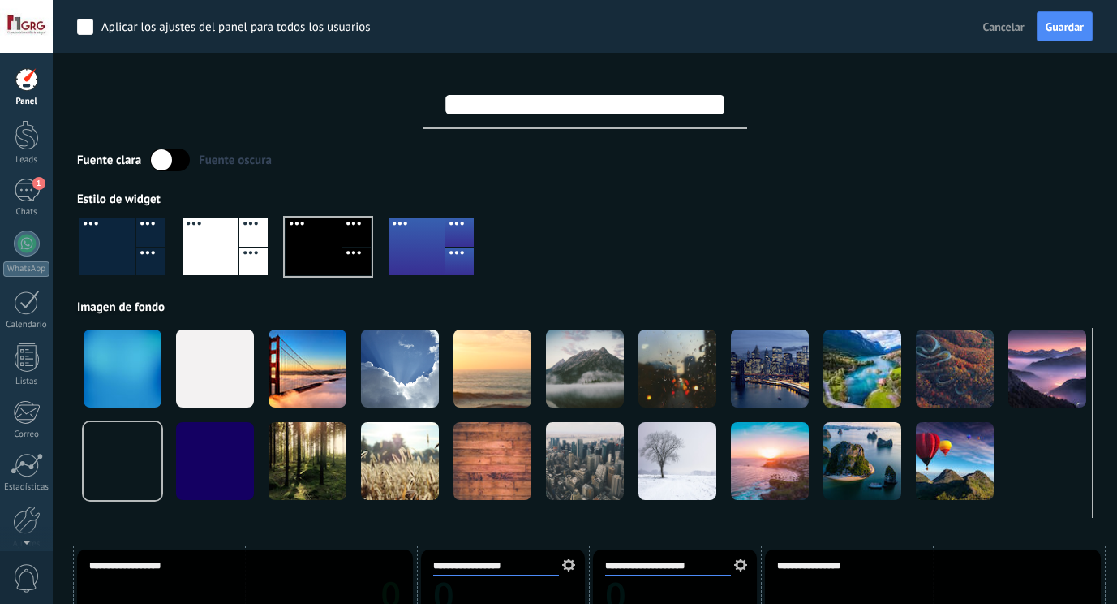
click at [683, 213] on div at bounding box center [585, 253] width 1016 height 93
click at [1015, 29] on span "Cancelar" at bounding box center [1004, 26] width 41 height 15
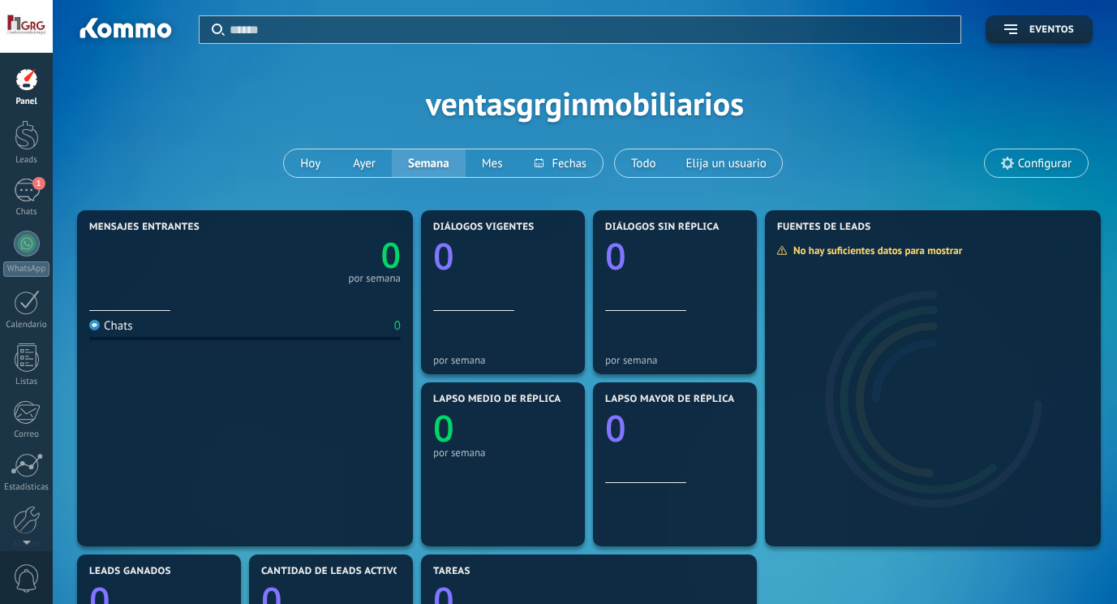
click at [1043, 161] on span "Configurar" at bounding box center [1045, 164] width 54 height 14
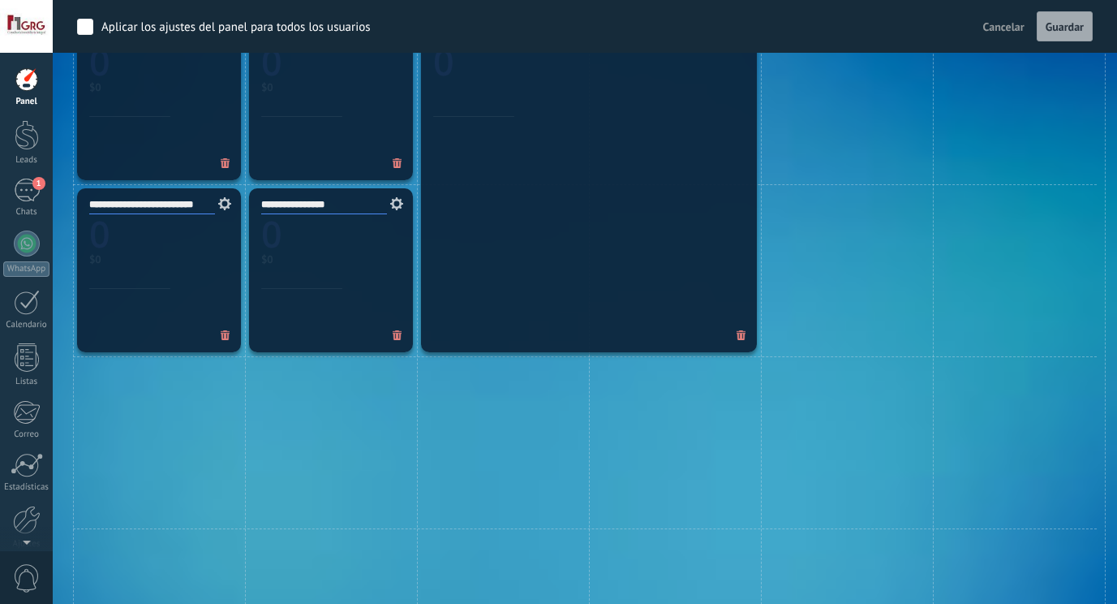
scroll to position [871, 0]
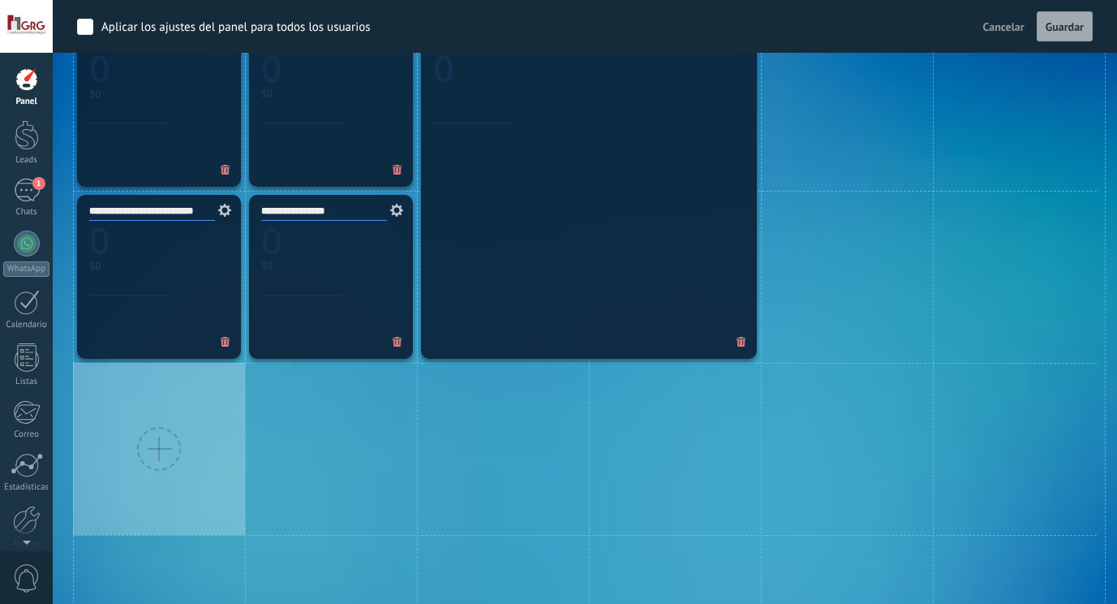
click at [167, 438] on div at bounding box center [159, 449] width 44 height 44
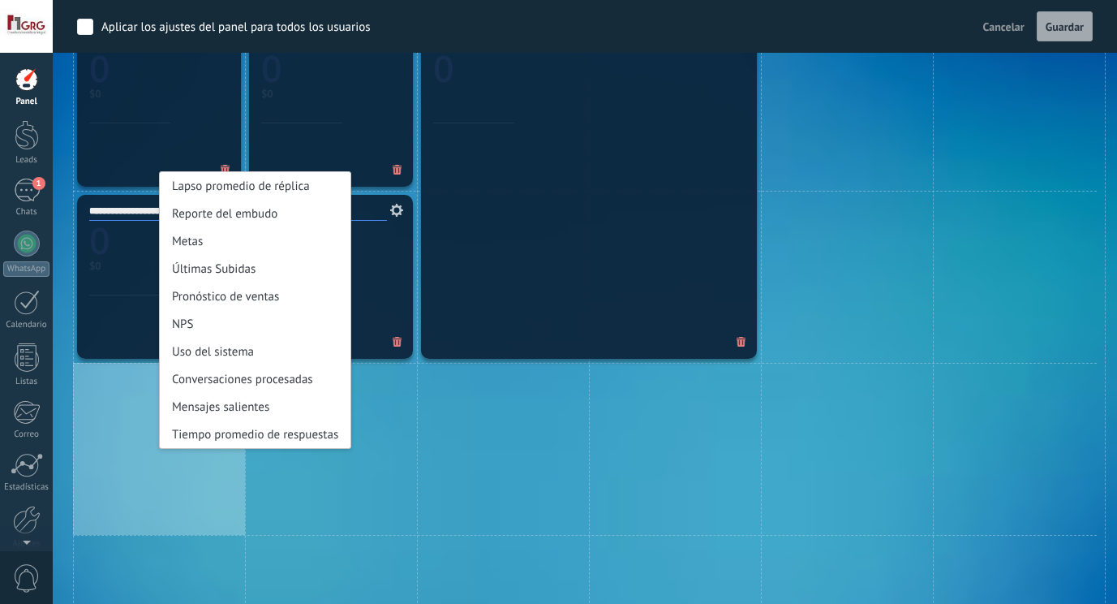
click at [561, 295] on div "******" at bounding box center [589, 191] width 336 height 336
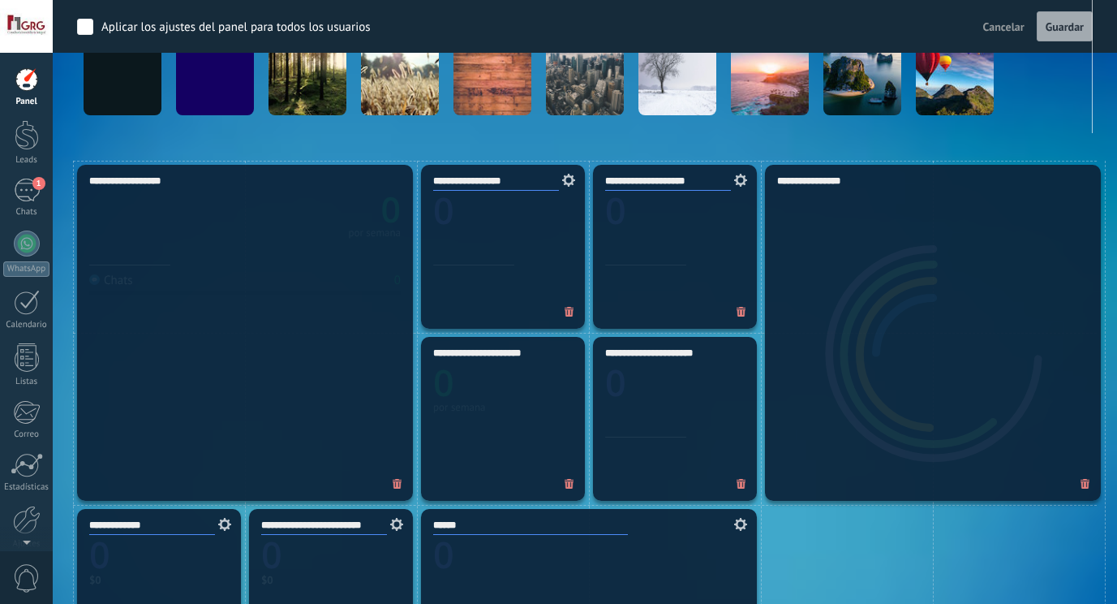
scroll to position [384, 0]
click at [1011, 17] on button "Cancelar" at bounding box center [1004, 27] width 54 height 24
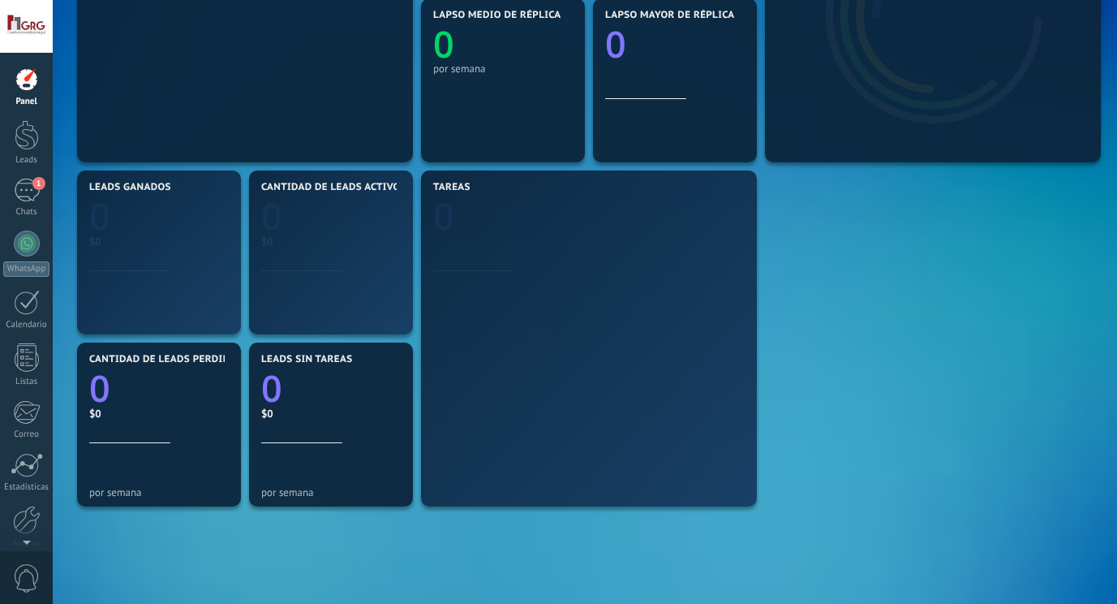
scroll to position [370, 0]
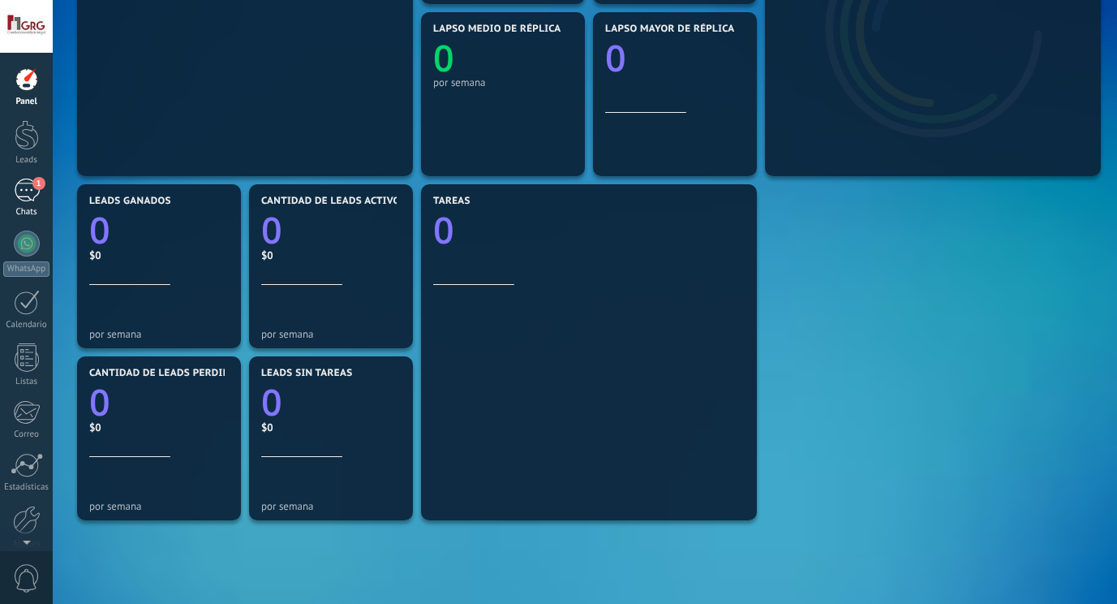
click at [34, 196] on div "1" at bounding box center [27, 191] width 26 height 24
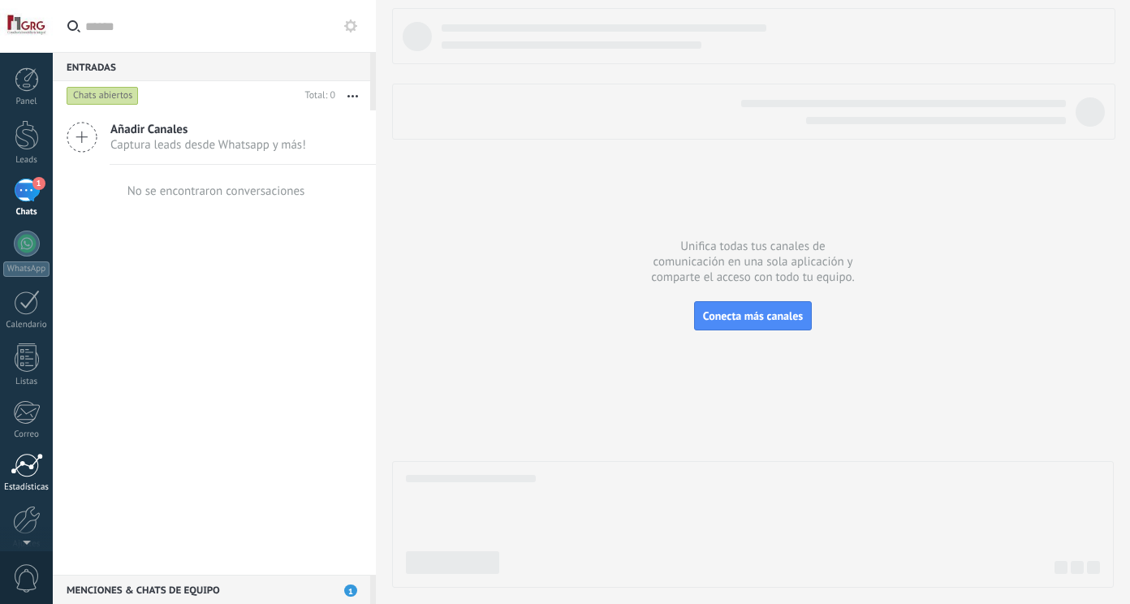
click at [20, 475] on div at bounding box center [27, 465] width 32 height 24
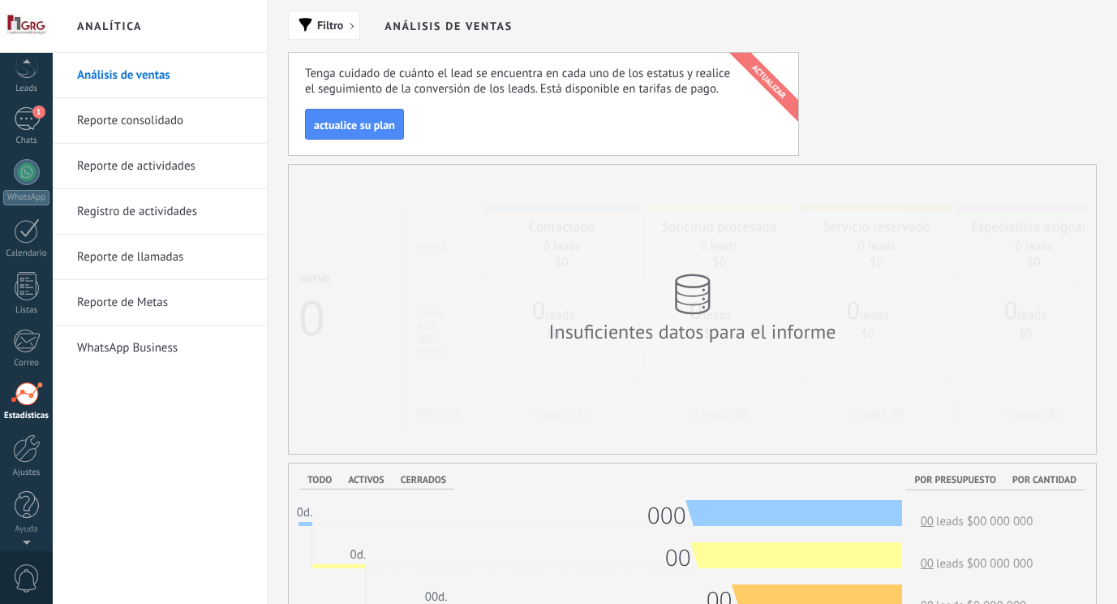
scroll to position [40, 0]
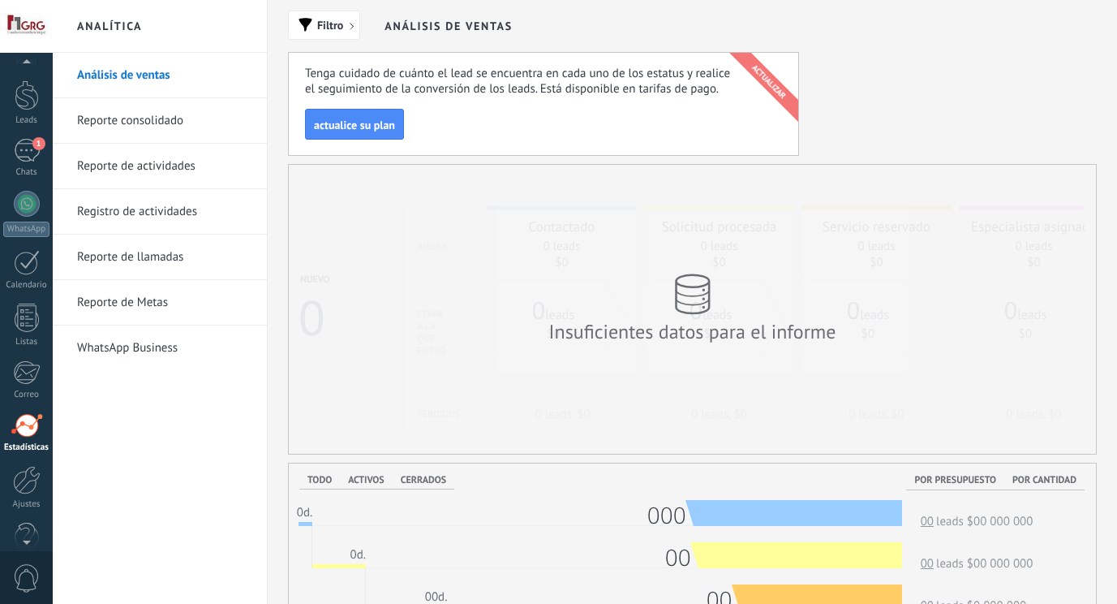
click at [24, 25] on div at bounding box center [26, 26] width 53 height 53
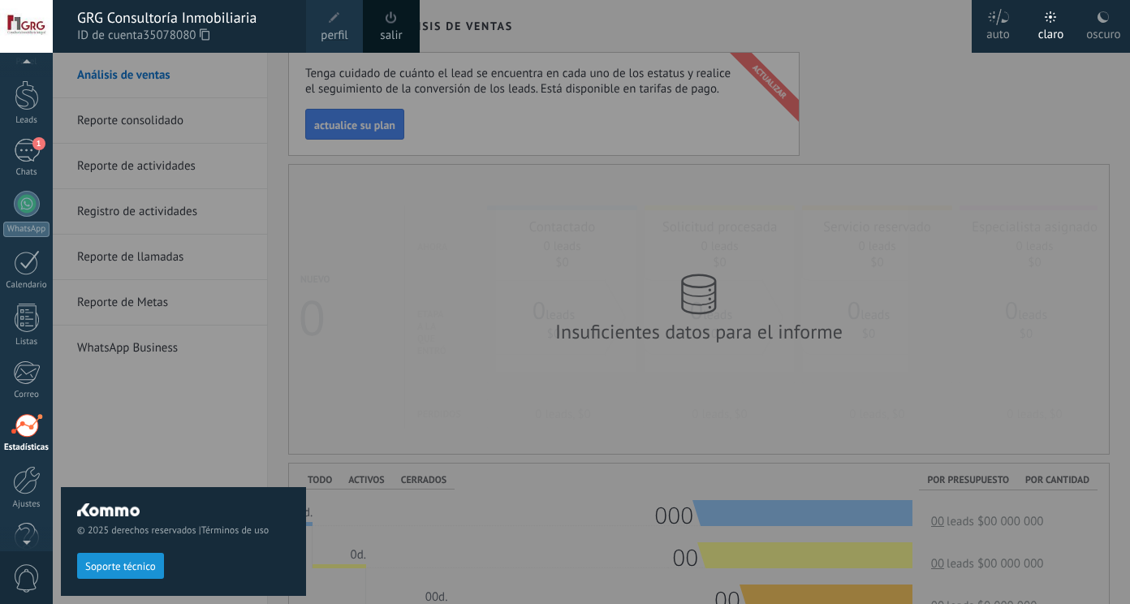
click at [408, 178] on div at bounding box center [618, 302] width 1130 height 604
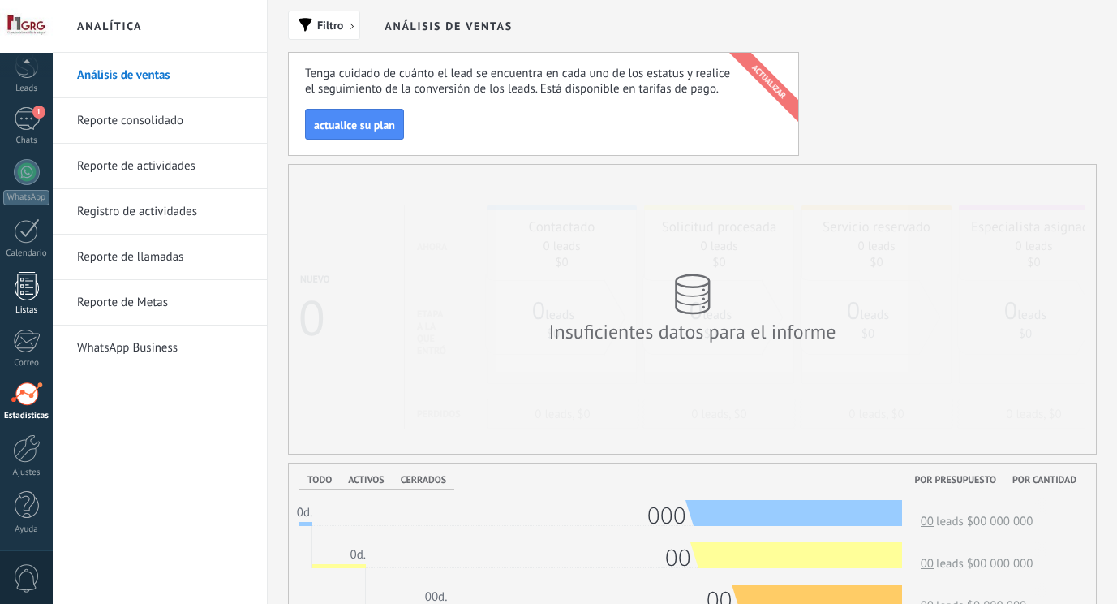
scroll to position [81, 0]
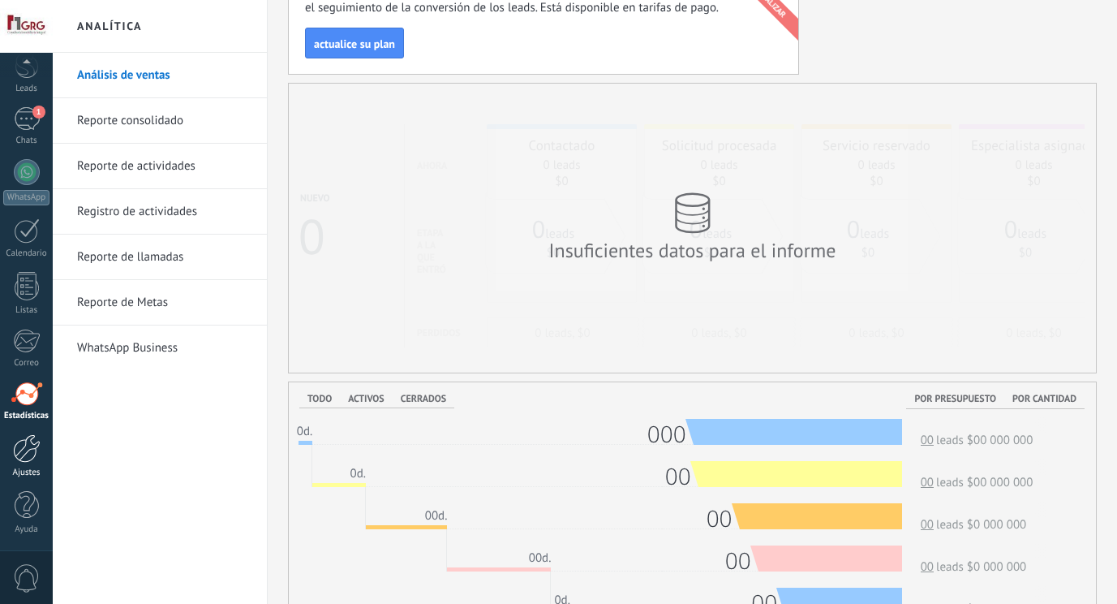
click at [30, 456] on div at bounding box center [27, 448] width 28 height 28
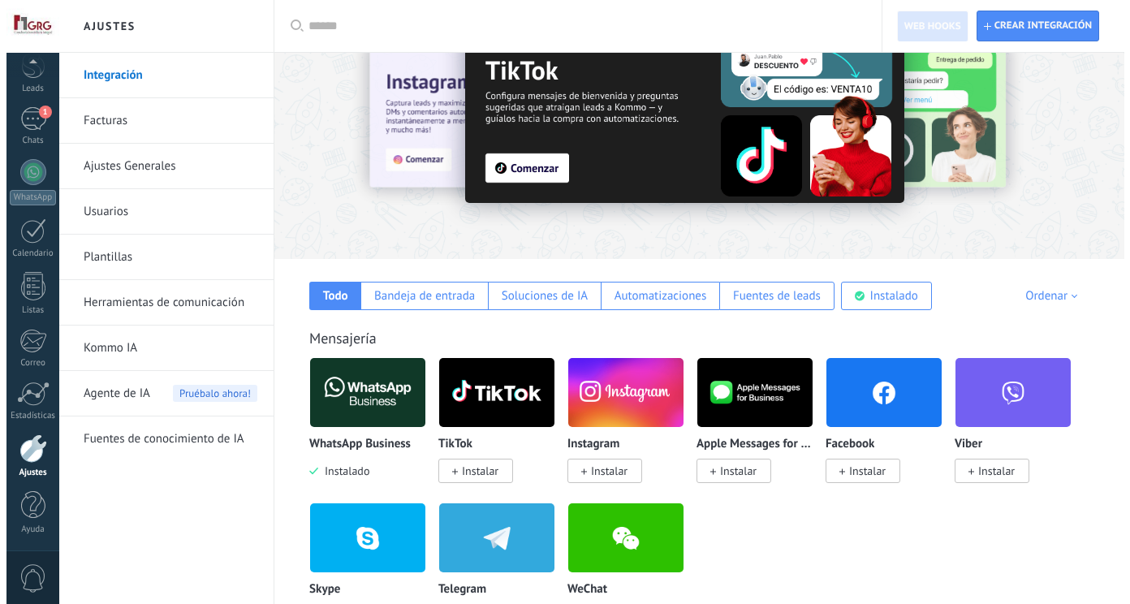
scroll to position [162, 0]
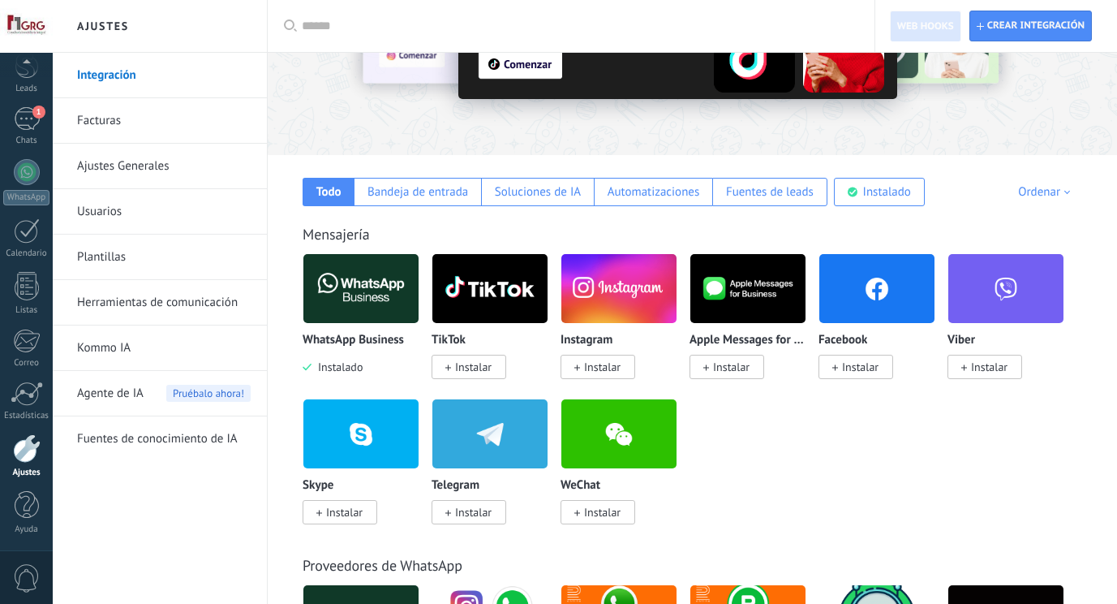
click at [868, 362] on span "Instalar" at bounding box center [860, 366] width 37 height 15
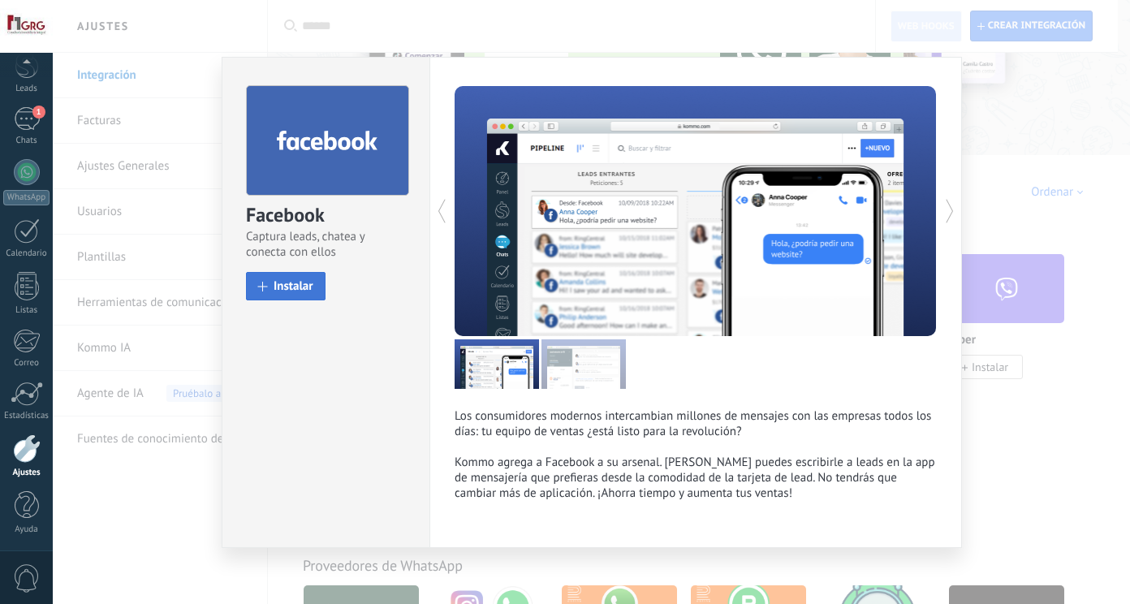
click at [288, 282] on span "Instalar" at bounding box center [293, 286] width 40 height 12
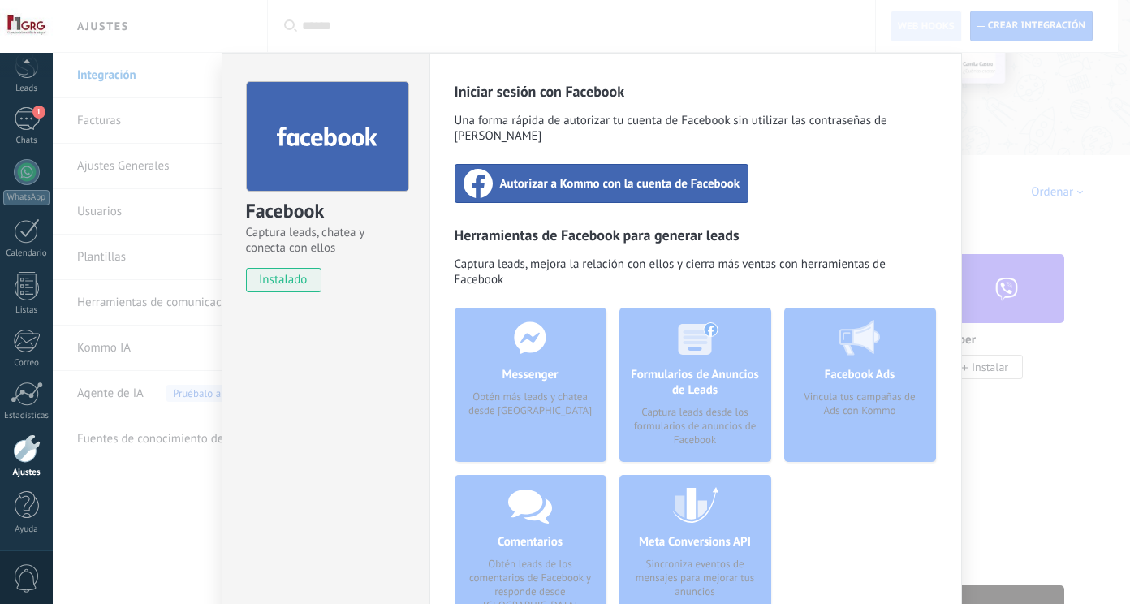
click at [593, 175] on span "Autorizar a Kommo con la cuenta de Facebook" at bounding box center [620, 183] width 240 height 16
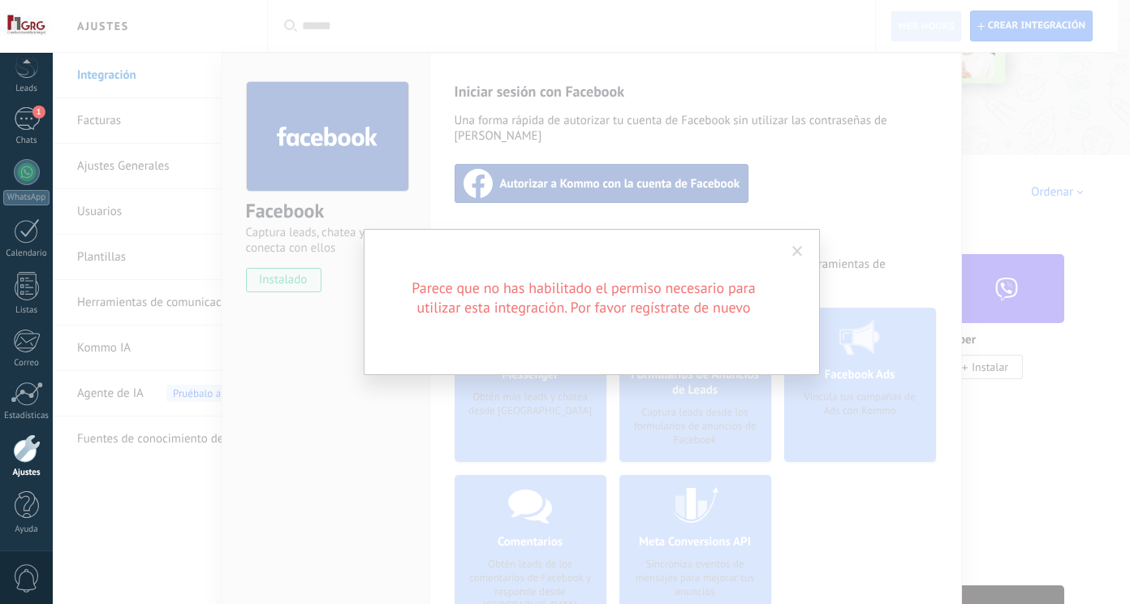
click at [34, 18] on div at bounding box center [26, 26] width 53 height 53
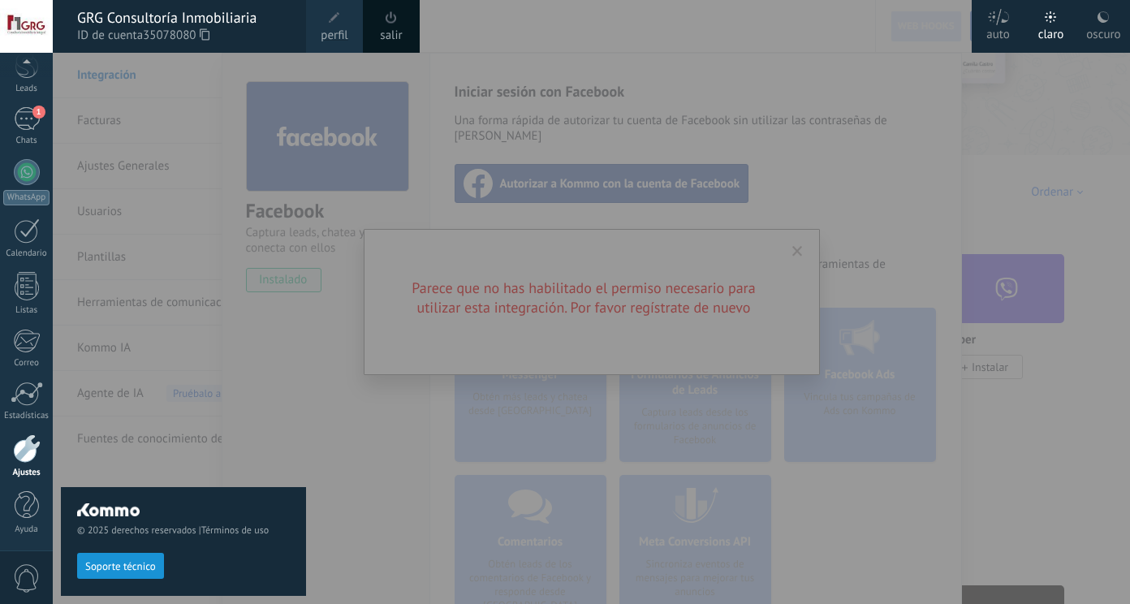
click at [326, 28] on span "perfil" at bounding box center [334, 36] width 27 height 18
